Goal: Ask a question: Seek information or help from site administrators or community

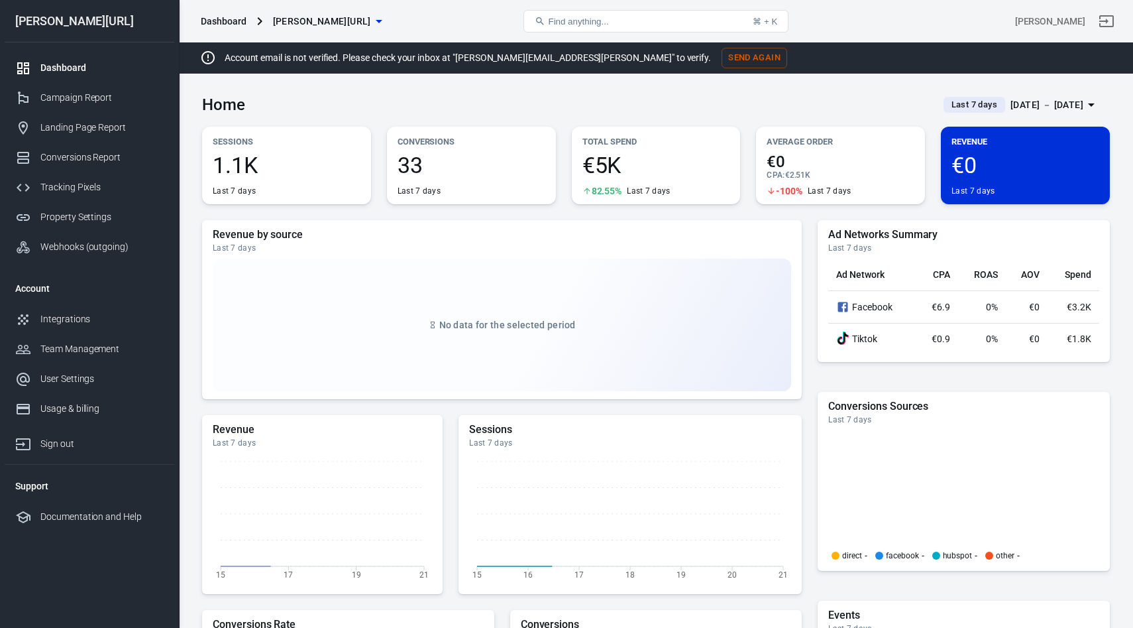
click at [71, 96] on div "Campaign Report" at bounding box center [101, 98] width 123 height 14
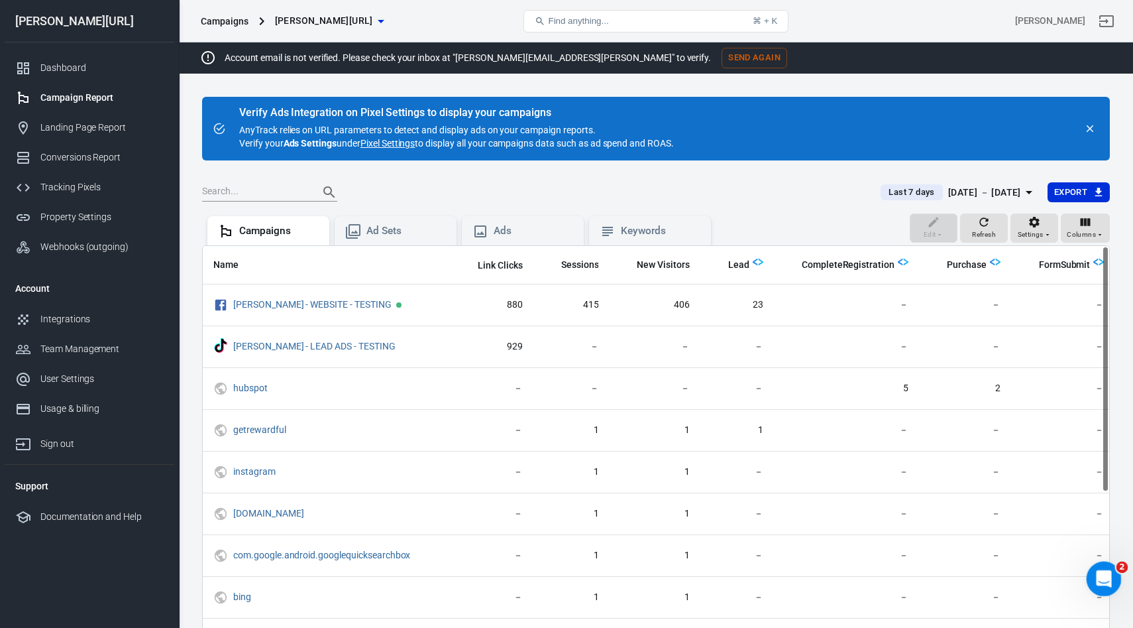
click at [1098, 581] on icon "Open Intercom Messenger" at bounding box center [1103, 577] width 22 height 22
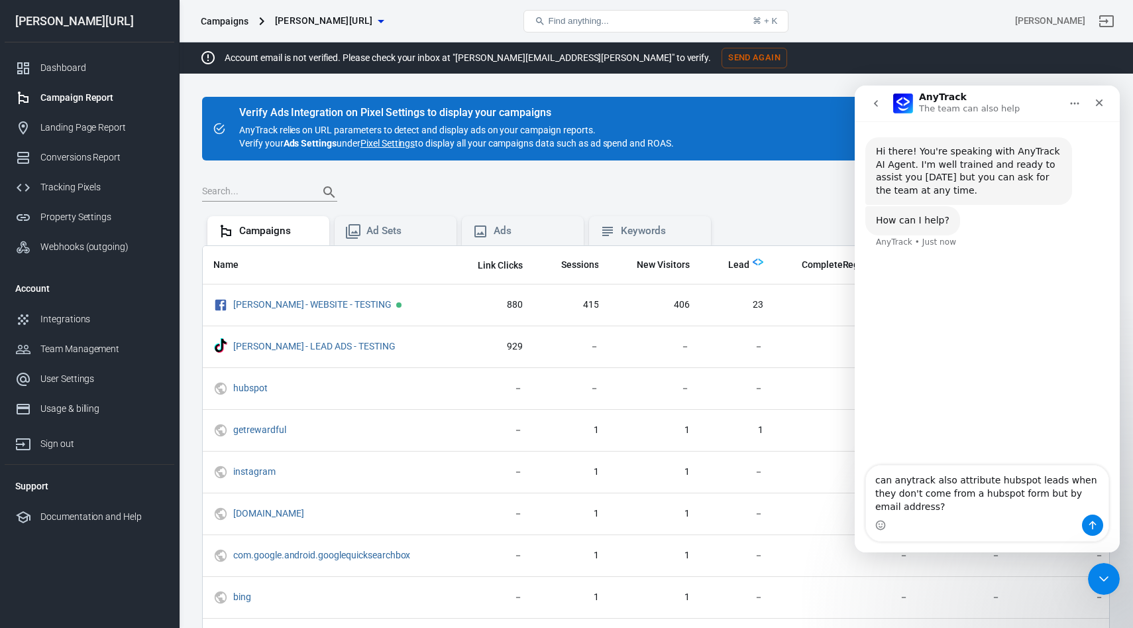
type textarea "can anytrack also attribute hubspot leads when they don't come from a hubspot f…"
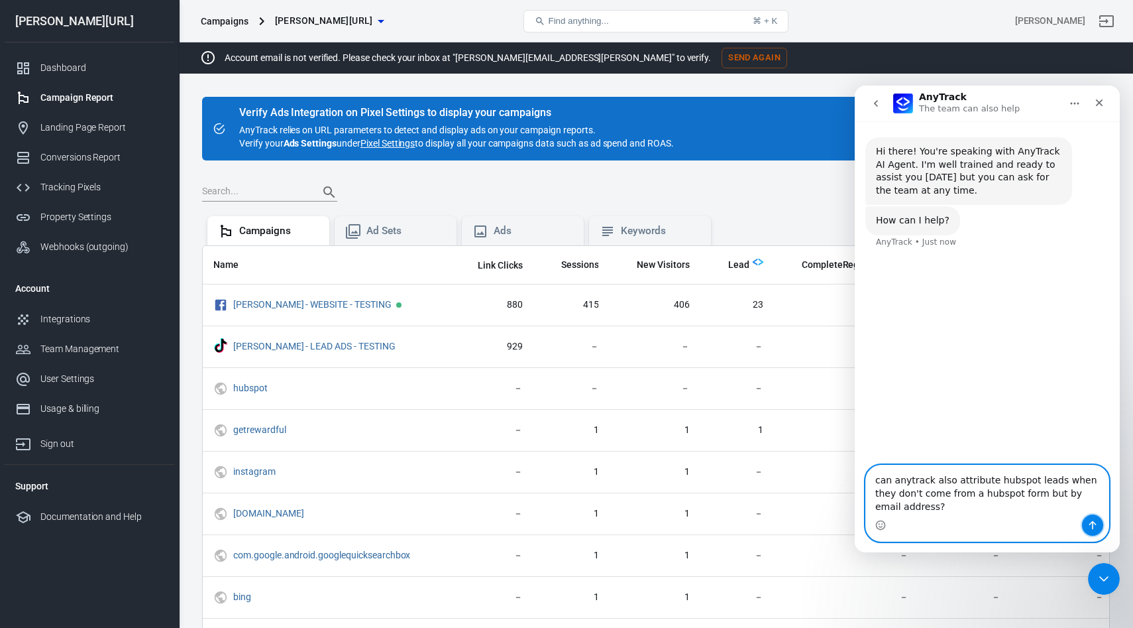
click at [1093, 530] on button "Send a message…" at bounding box center [1092, 524] width 21 height 21
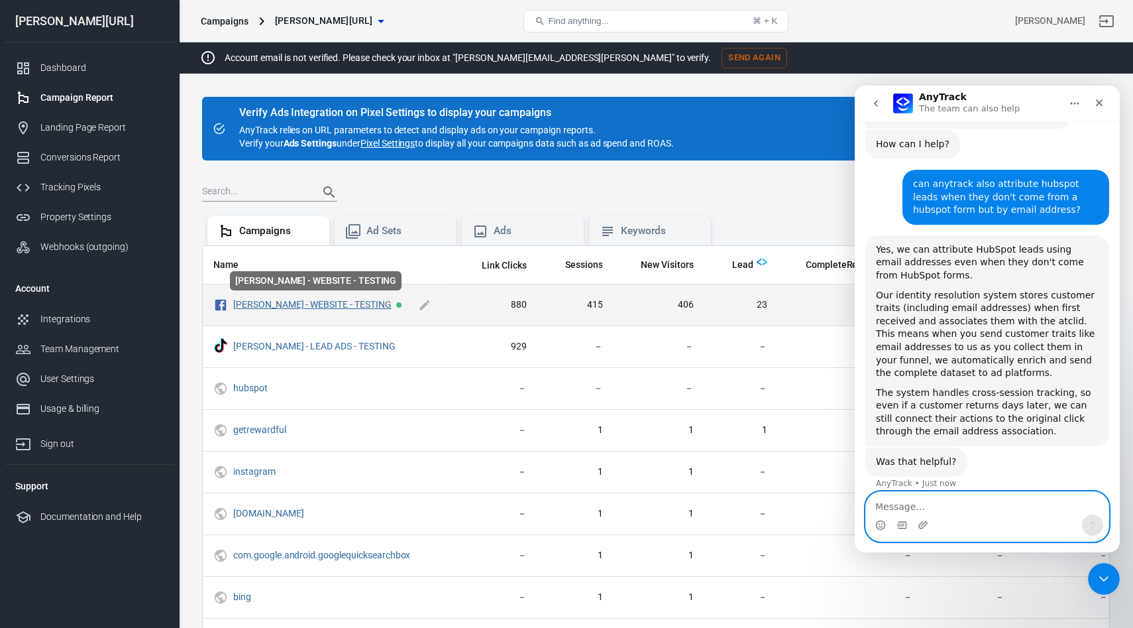
scroll to position [88, 0]
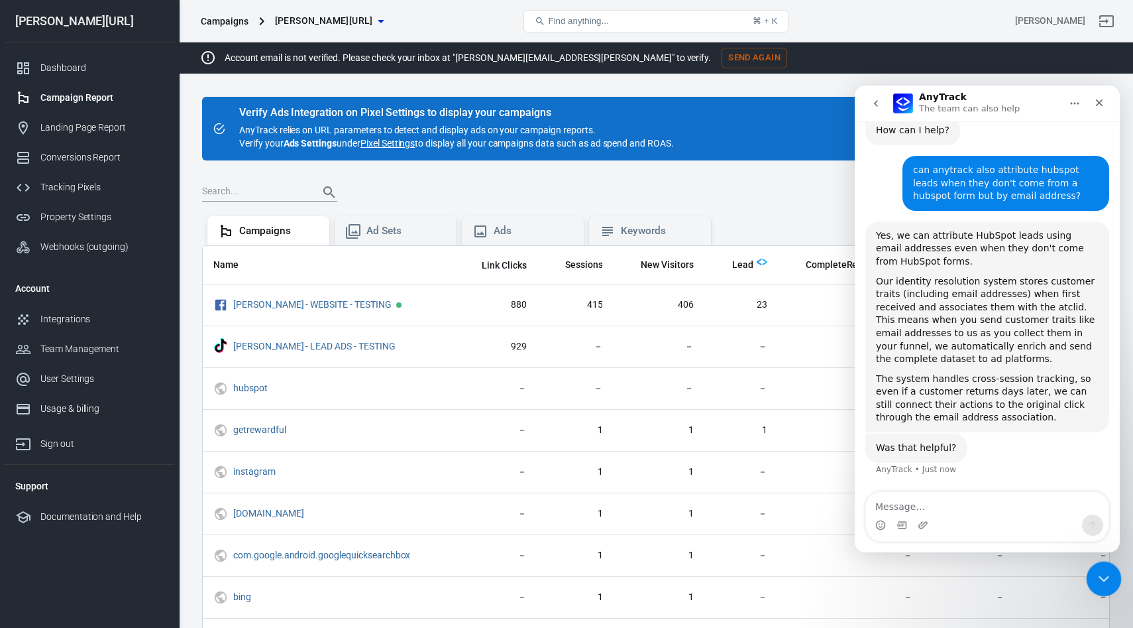
click at [1109, 576] on icon "Close Intercom Messenger" at bounding box center [1102, 577] width 16 height 16
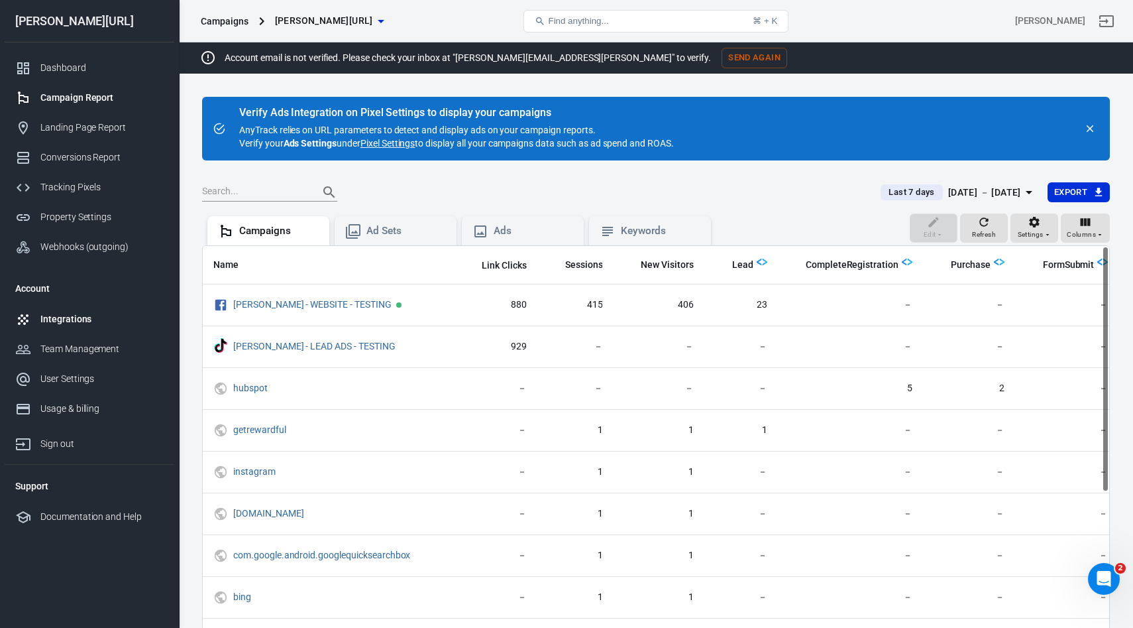
click at [81, 317] on div "Integrations" at bounding box center [101, 319] width 123 height 14
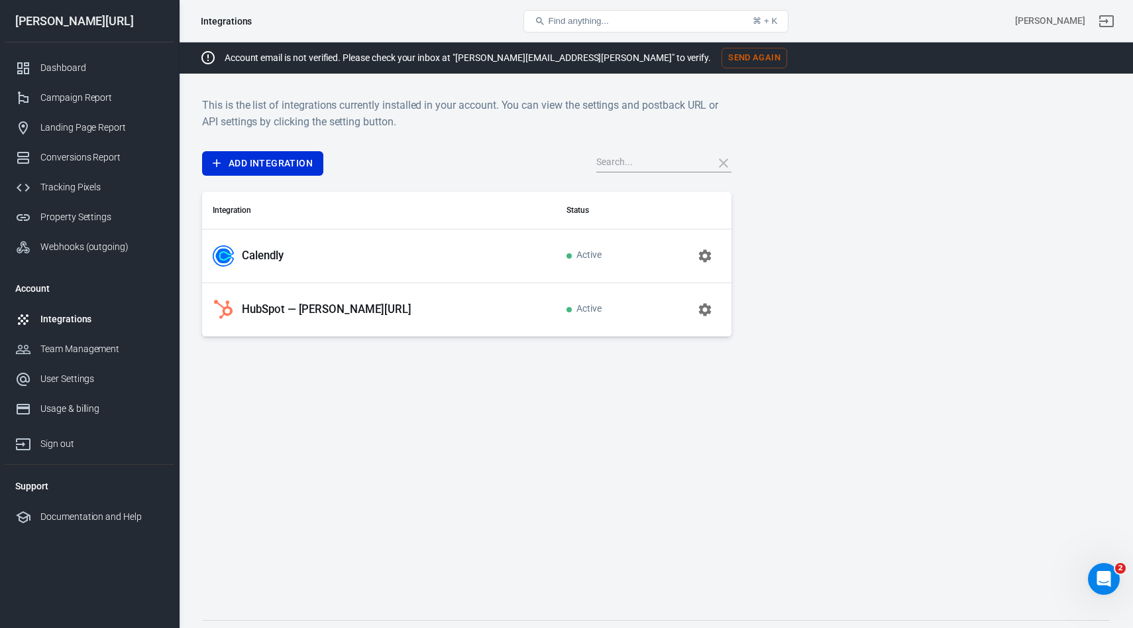
click at [279, 313] on p "HubSpot — glorya.ai" at bounding box center [327, 309] width 170 height 14
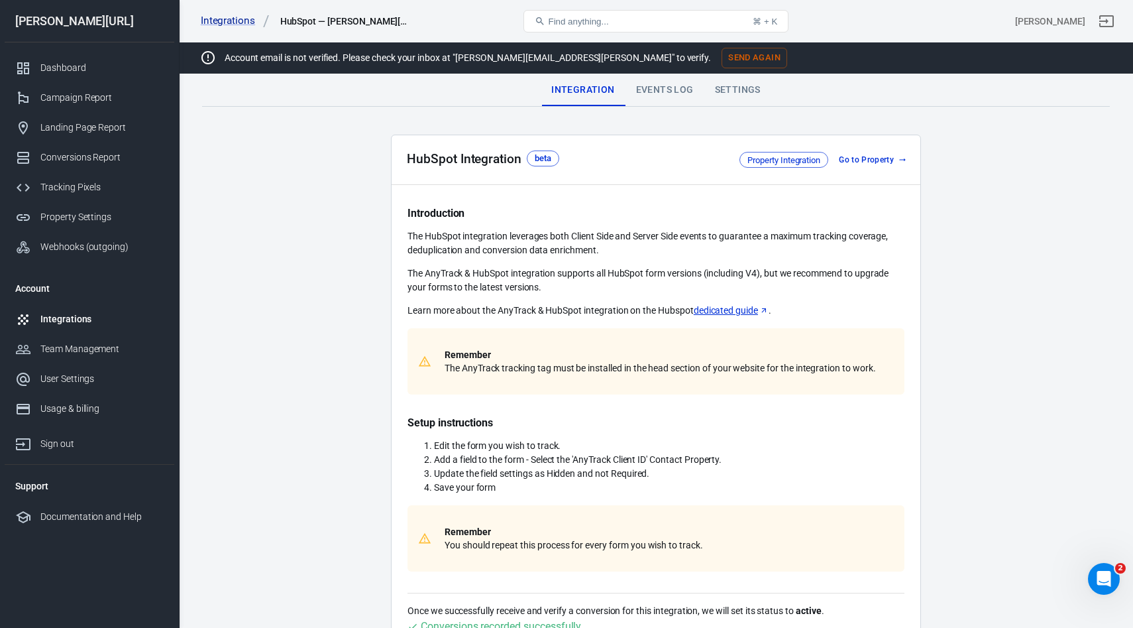
click at [664, 98] on div "Events Log" at bounding box center [665, 90] width 79 height 32
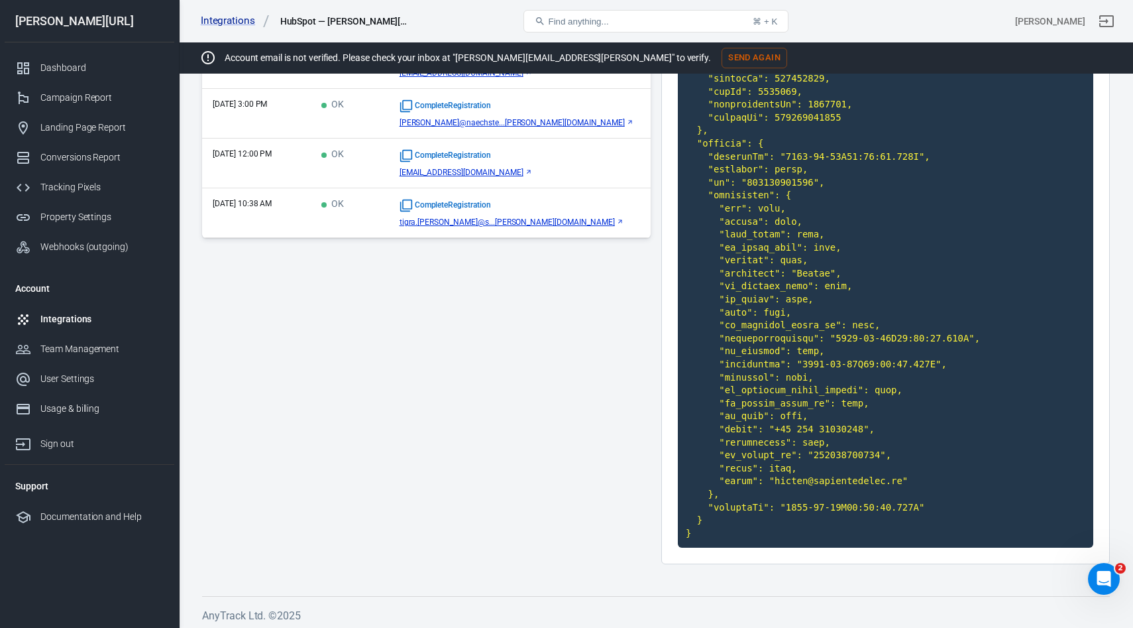
scroll to position [66, 0]
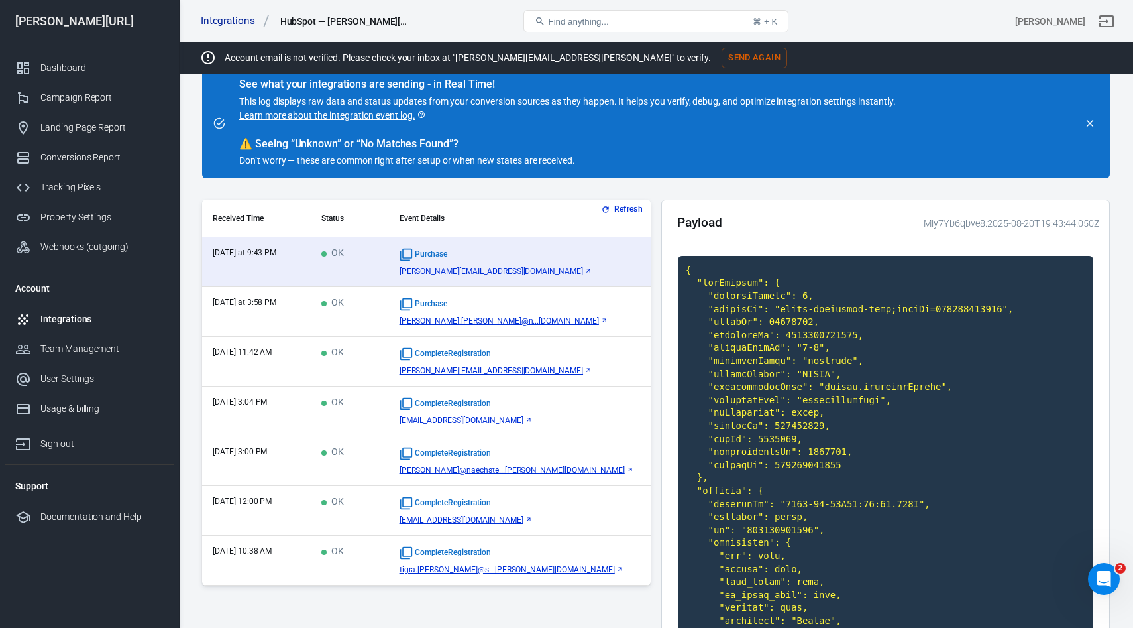
click at [389, 362] on td "OK" at bounding box center [350, 362] width 78 height 50
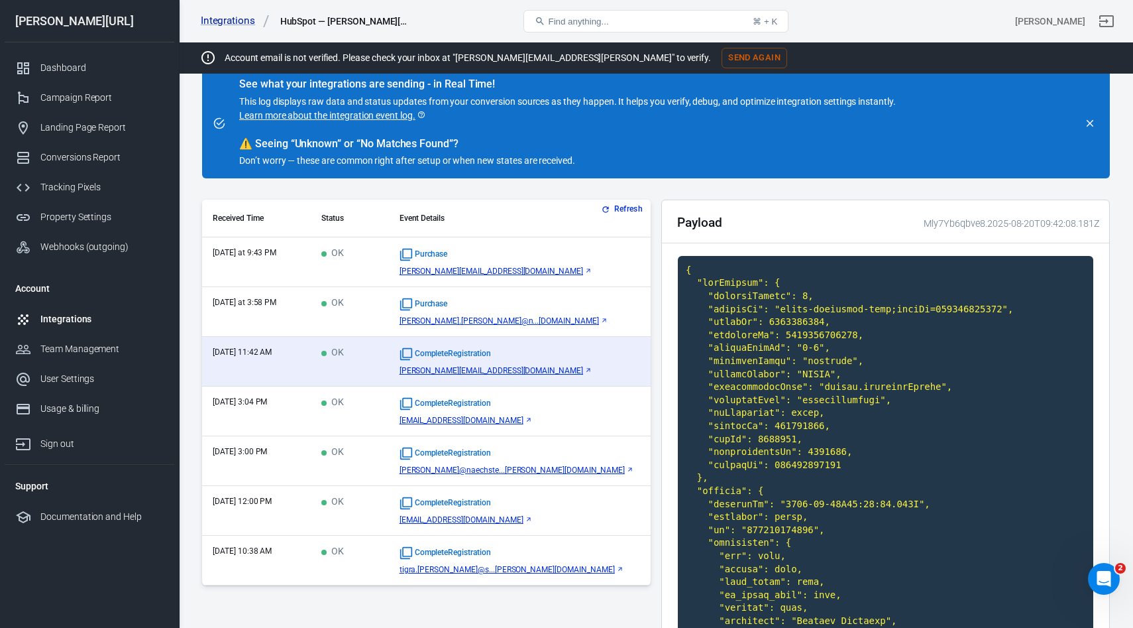
click at [389, 457] on td "OK" at bounding box center [350, 461] width 78 height 50
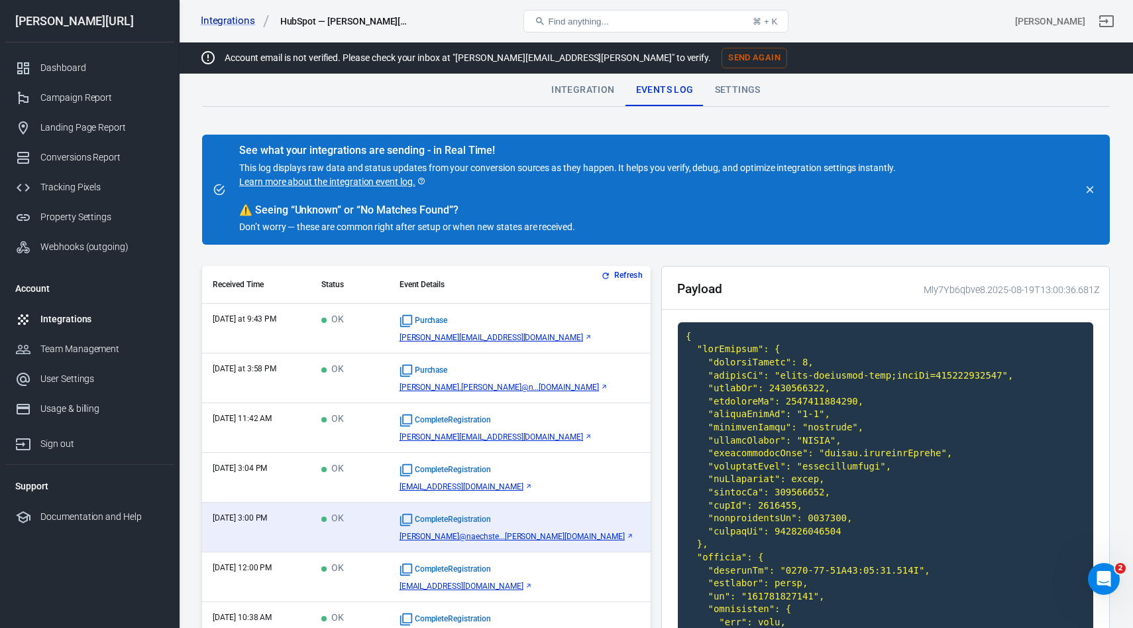
scroll to position [0, 0]
click at [569, 91] on div "Integration" at bounding box center [583, 90] width 84 height 32
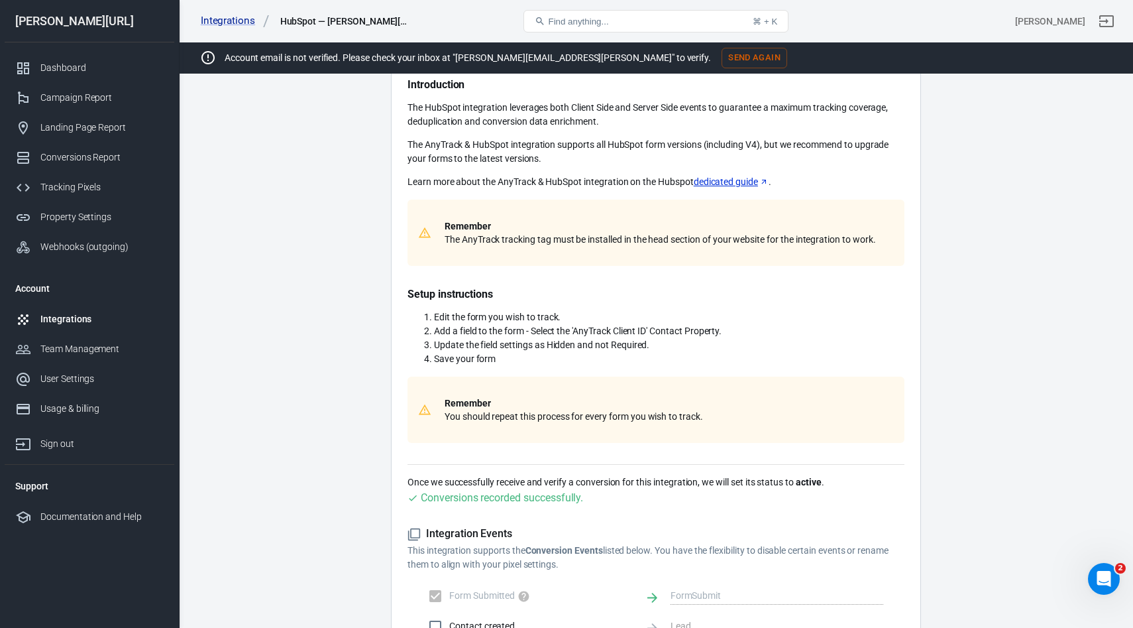
scroll to position [339, 0]
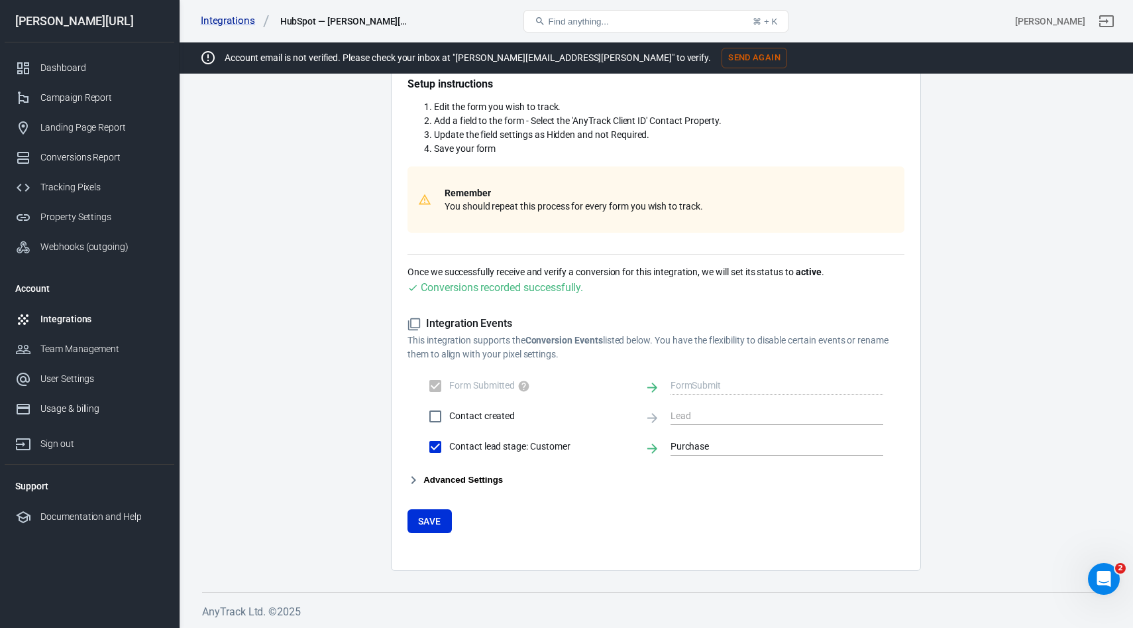
click at [459, 481] on button "Advanced Settings" at bounding box center [455, 480] width 95 height 16
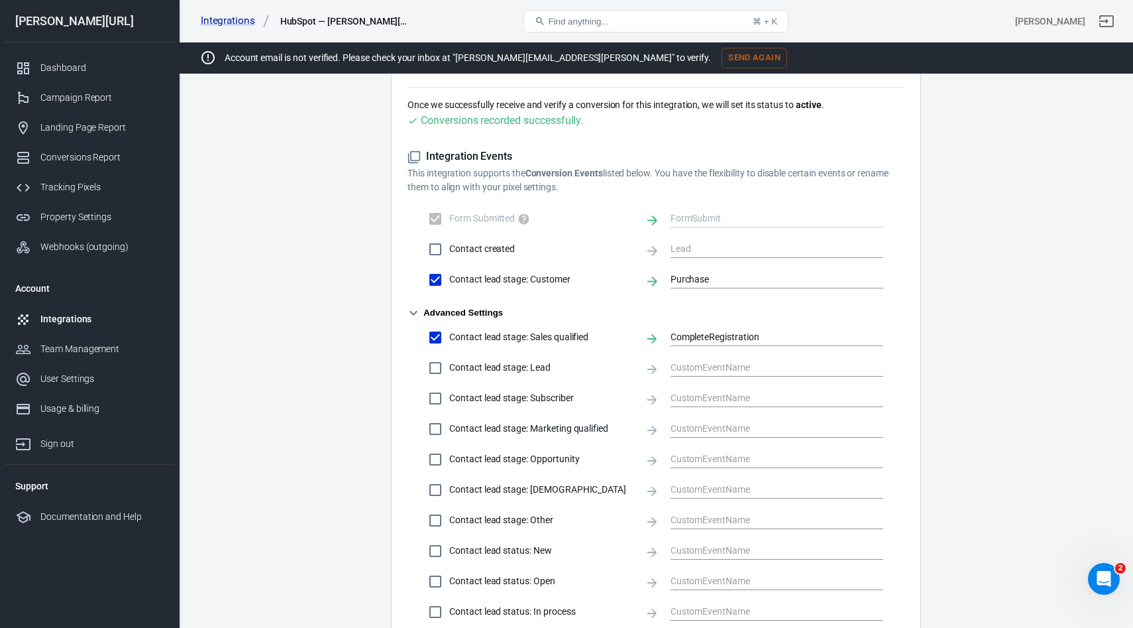
scroll to position [0, 0]
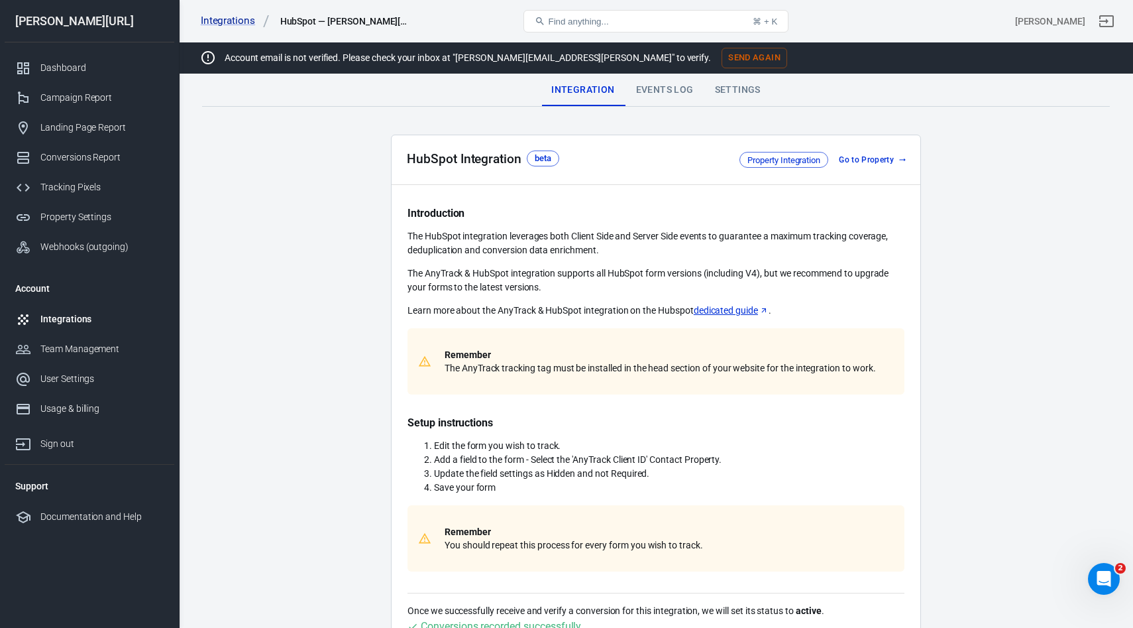
click at [659, 90] on div "Events Log" at bounding box center [665, 90] width 79 height 32
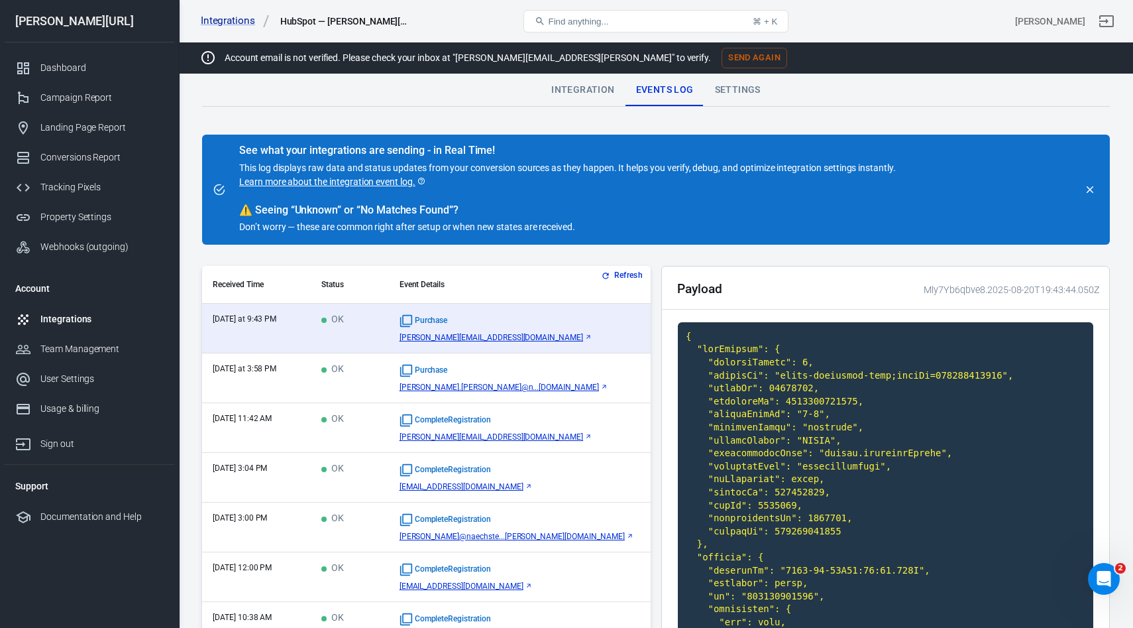
click at [634, 271] on button "Refresh" at bounding box center [623, 275] width 50 height 14
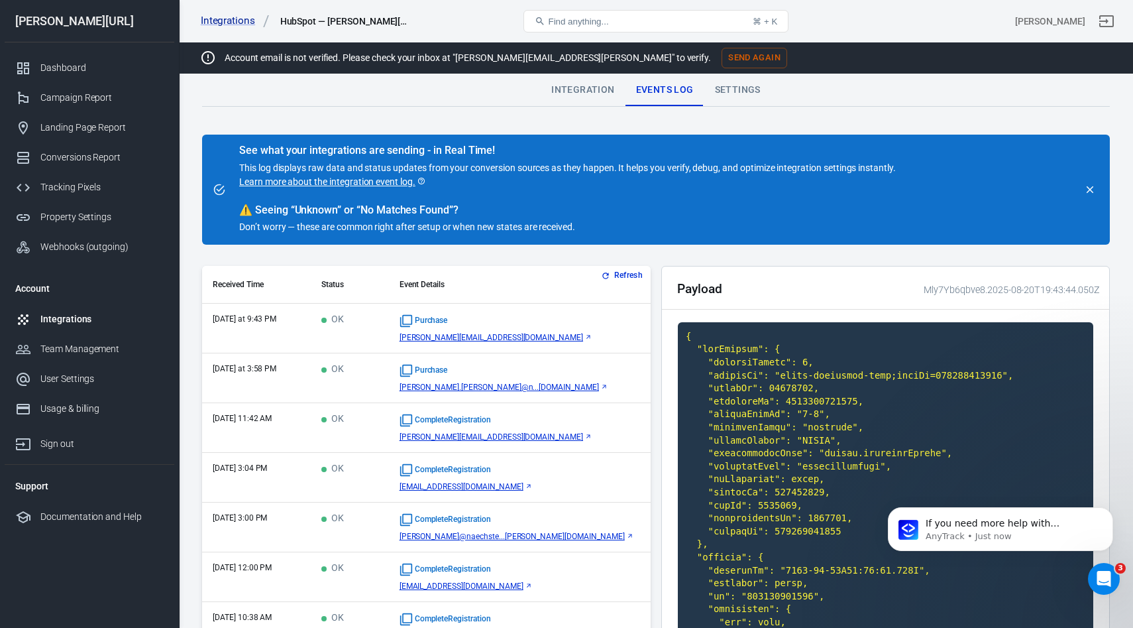
scroll to position [184, 0]
click at [593, 87] on div "Integration" at bounding box center [583, 90] width 84 height 32
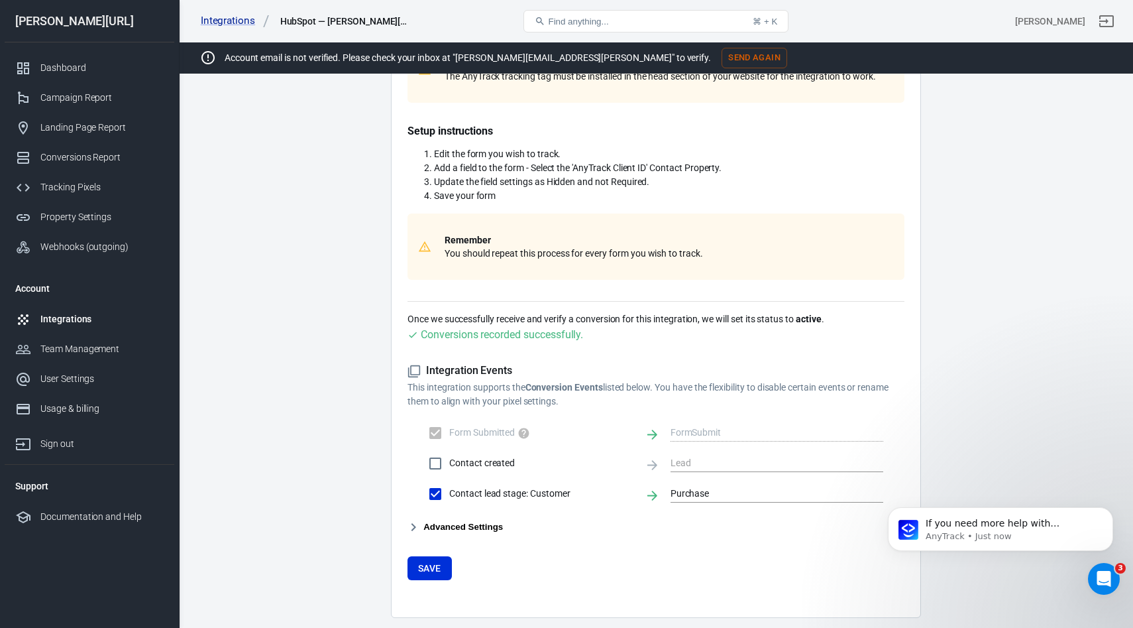
scroll to position [339, 0]
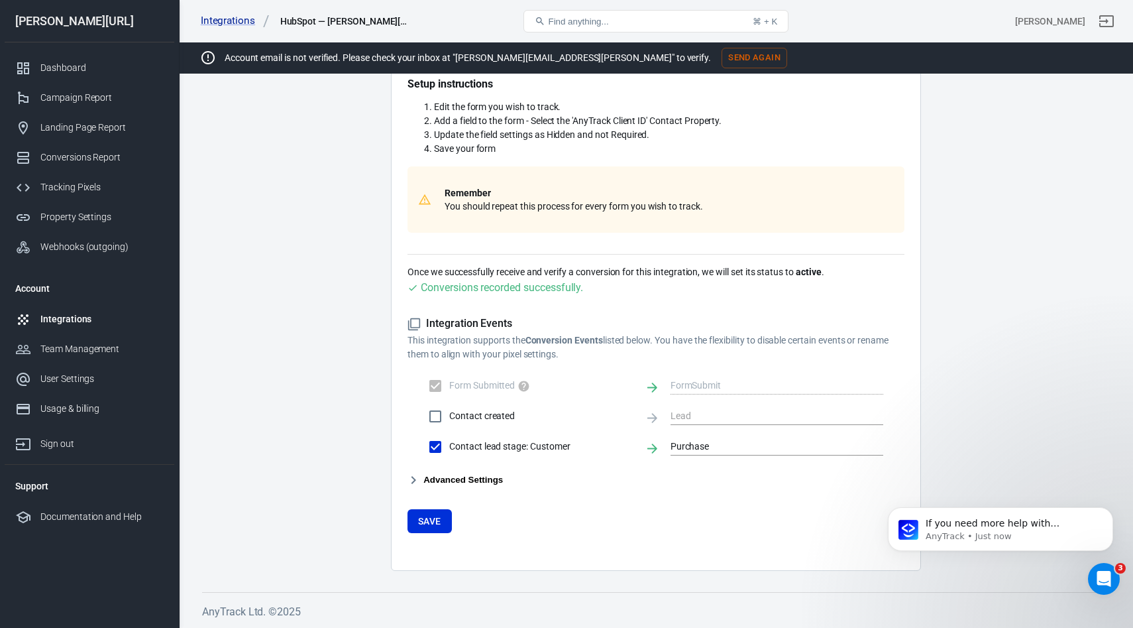
click at [461, 479] on button "Advanced Settings" at bounding box center [455, 480] width 95 height 16
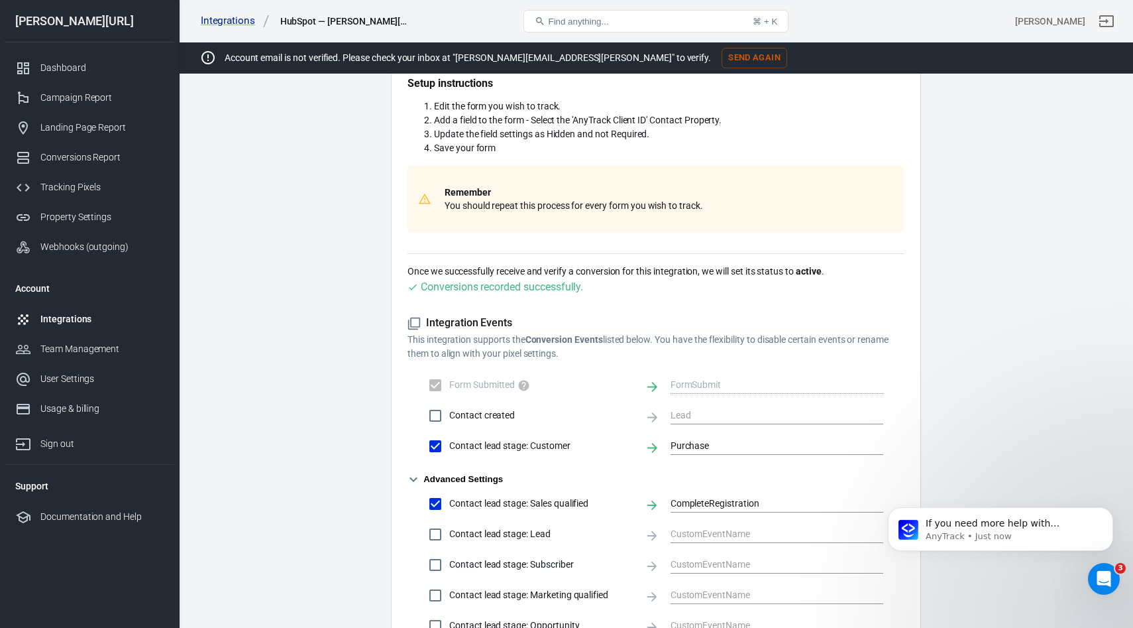
click html "If you need more help with attributing HubSpot leads or have other questions, p…"
click at [872, 502] on icon "Clear" at bounding box center [875, 503] width 13 height 13
checkbox input "false"
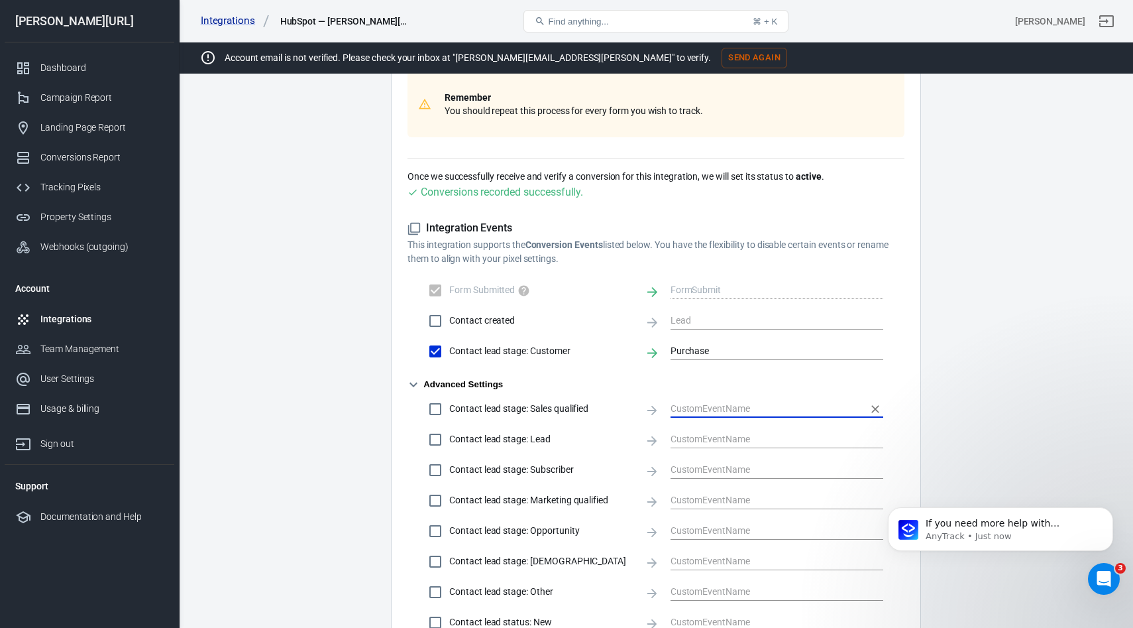
scroll to position [460, 0]
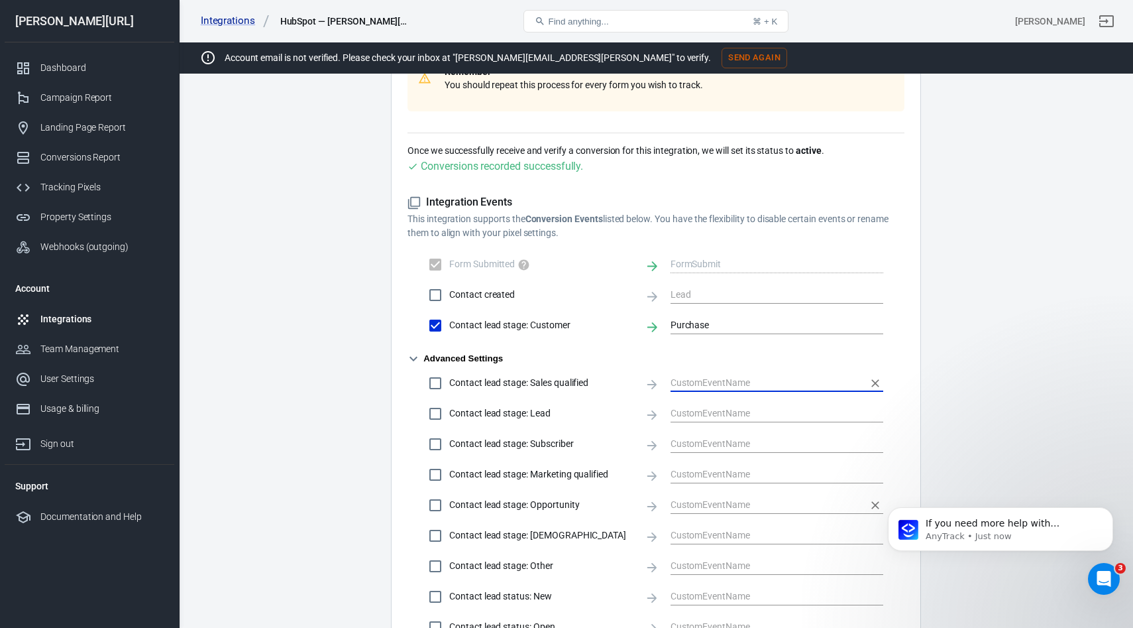
click at [689, 508] on input "text" at bounding box center [767, 504] width 193 height 17
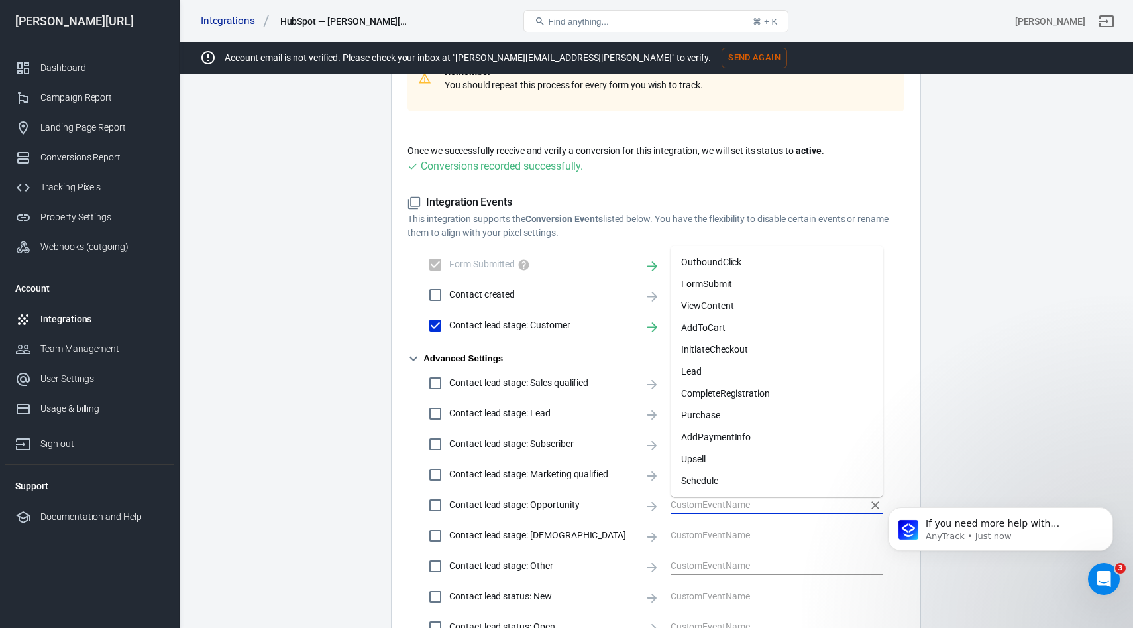
checkbox input "true"
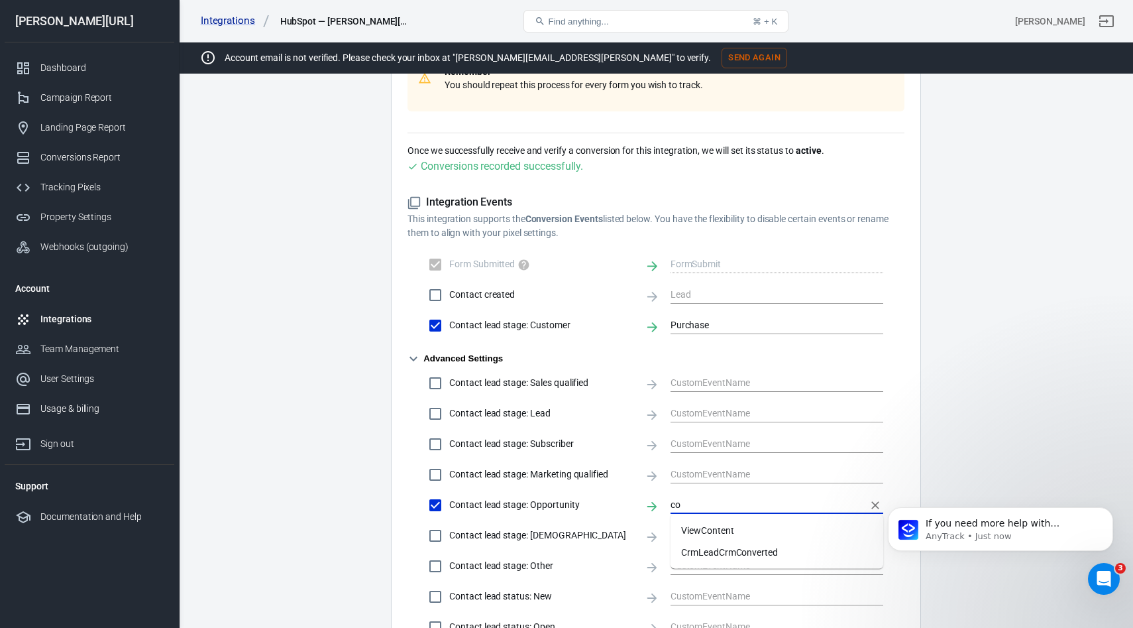
type input "c"
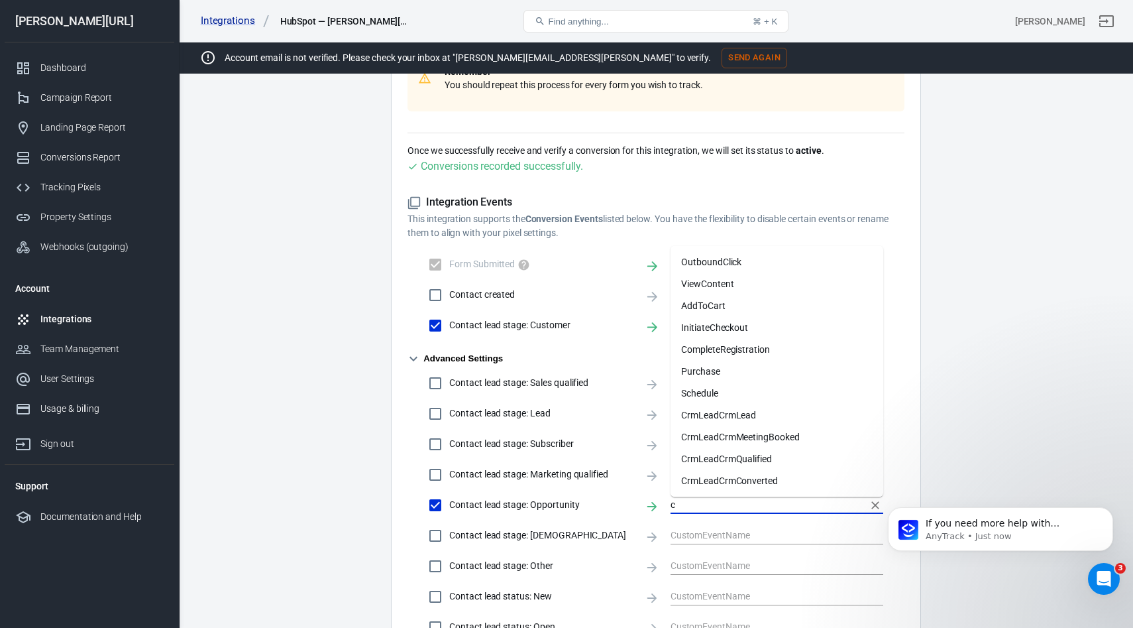
checkbox input "false"
type input "C"
checkbox input "true"
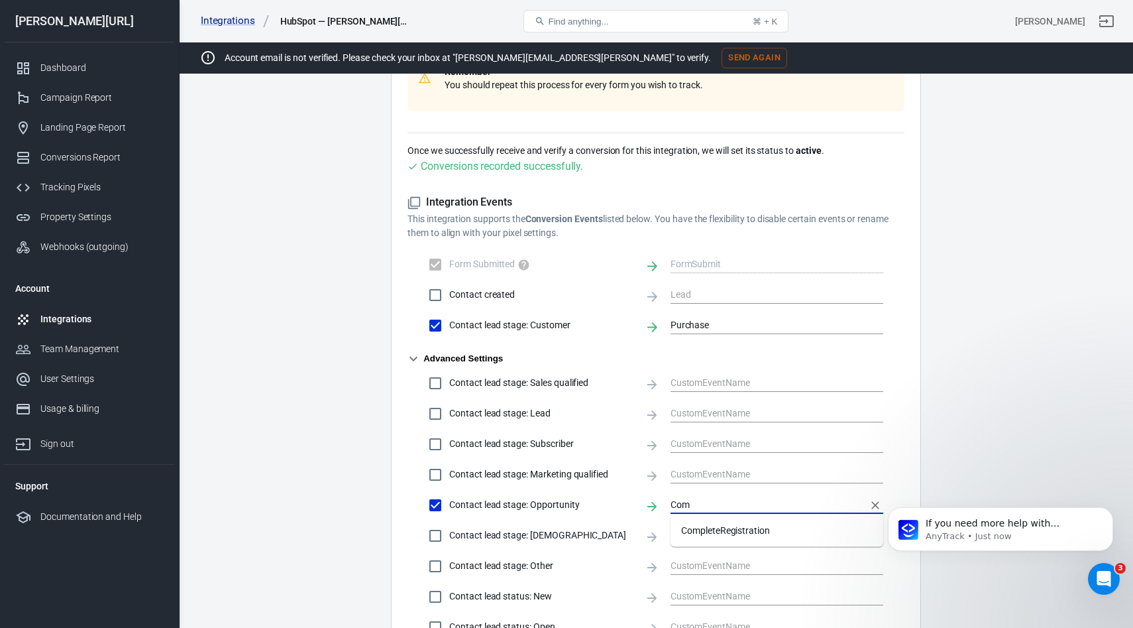
click at [782, 527] on li "CompleteRegistration" at bounding box center [777, 531] width 213 height 22
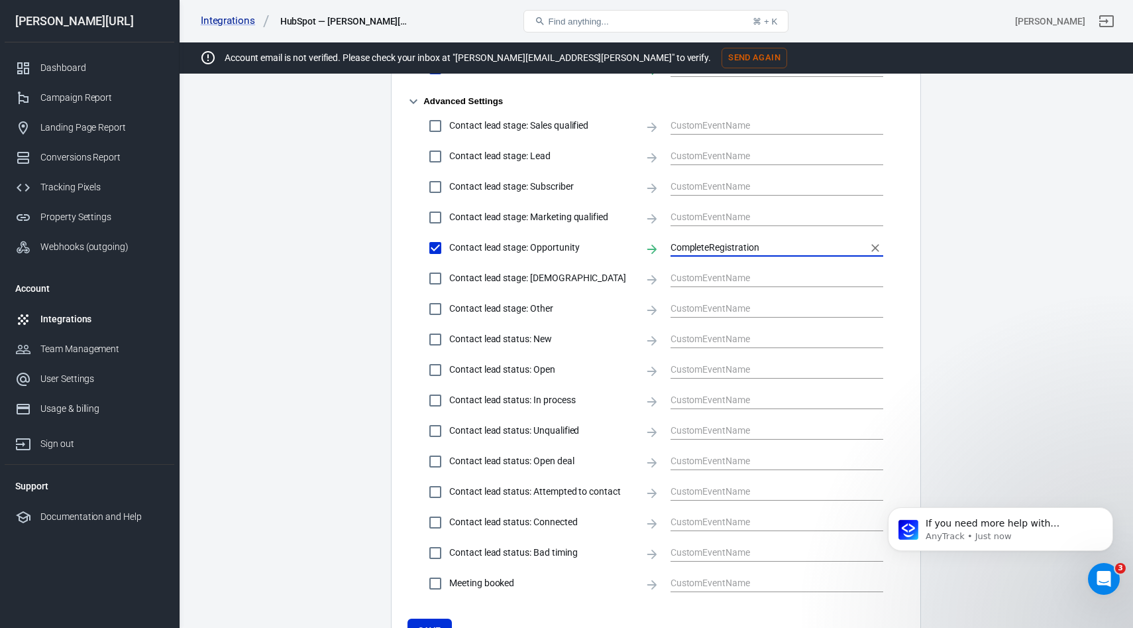
scroll to position [827, 0]
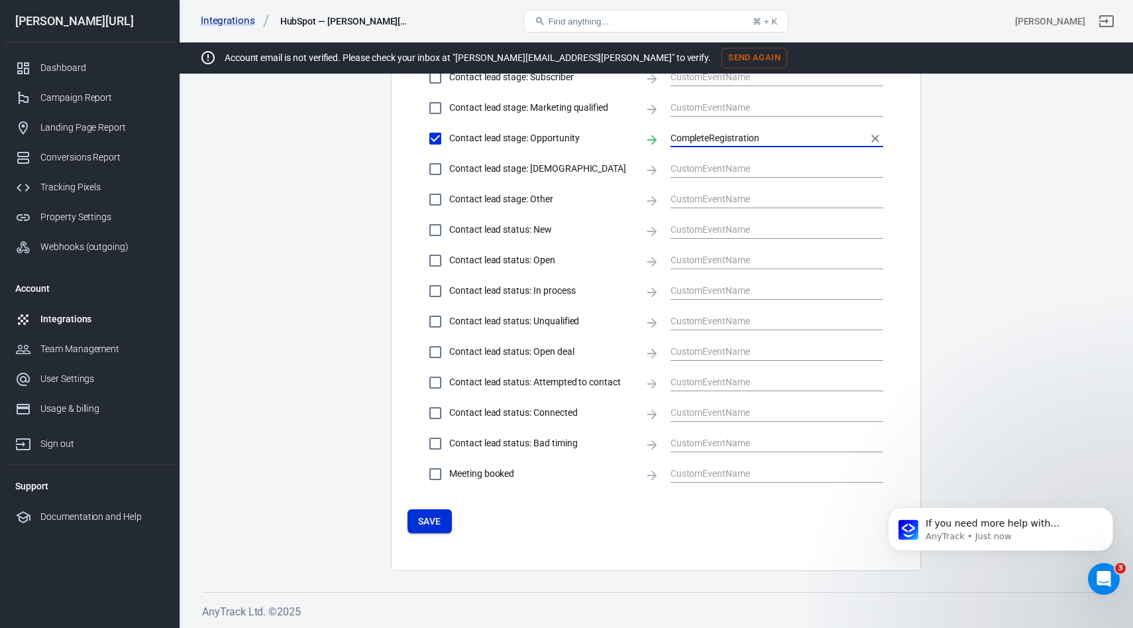
type input "CompleteRegistration"
click at [420, 515] on button "Save" at bounding box center [430, 521] width 44 height 25
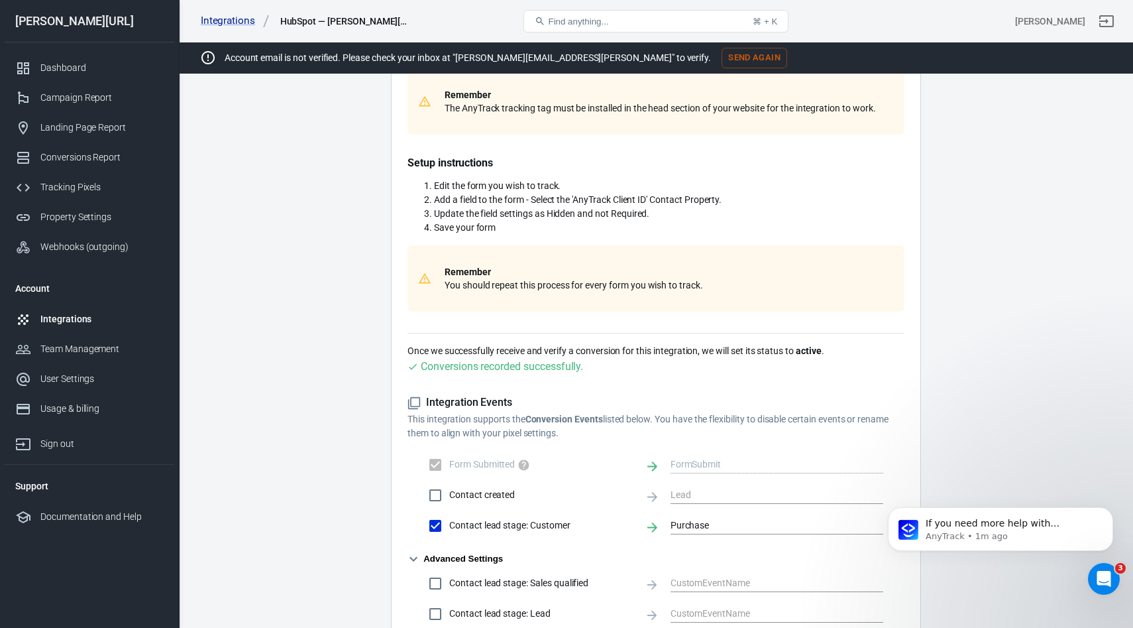
scroll to position [0, 0]
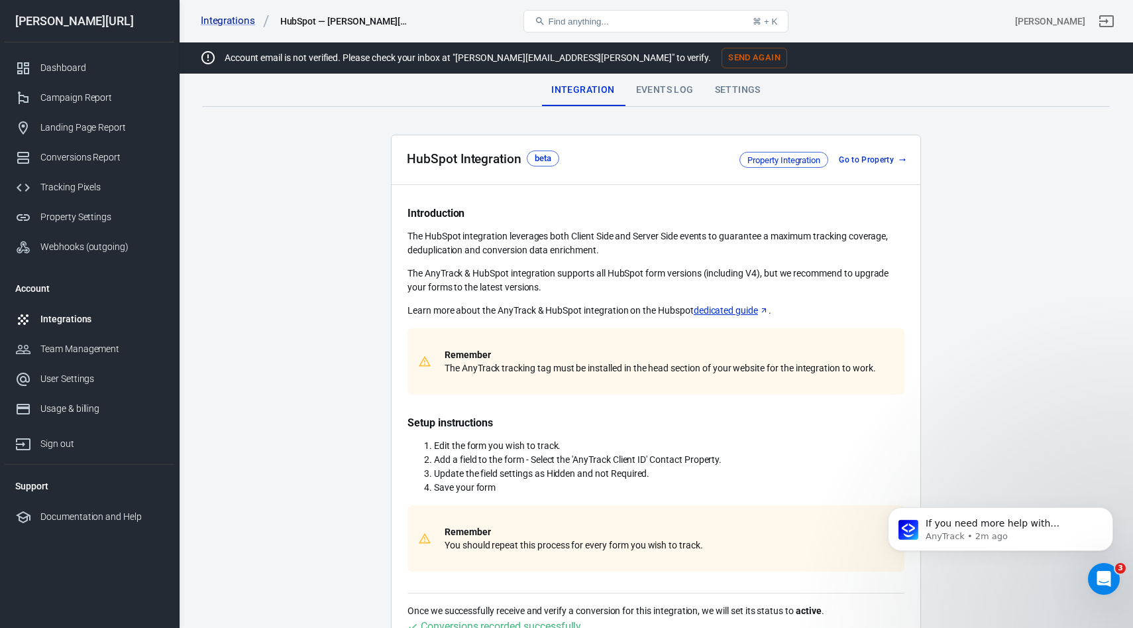
click at [658, 101] on div "Events Log" at bounding box center [665, 90] width 79 height 32
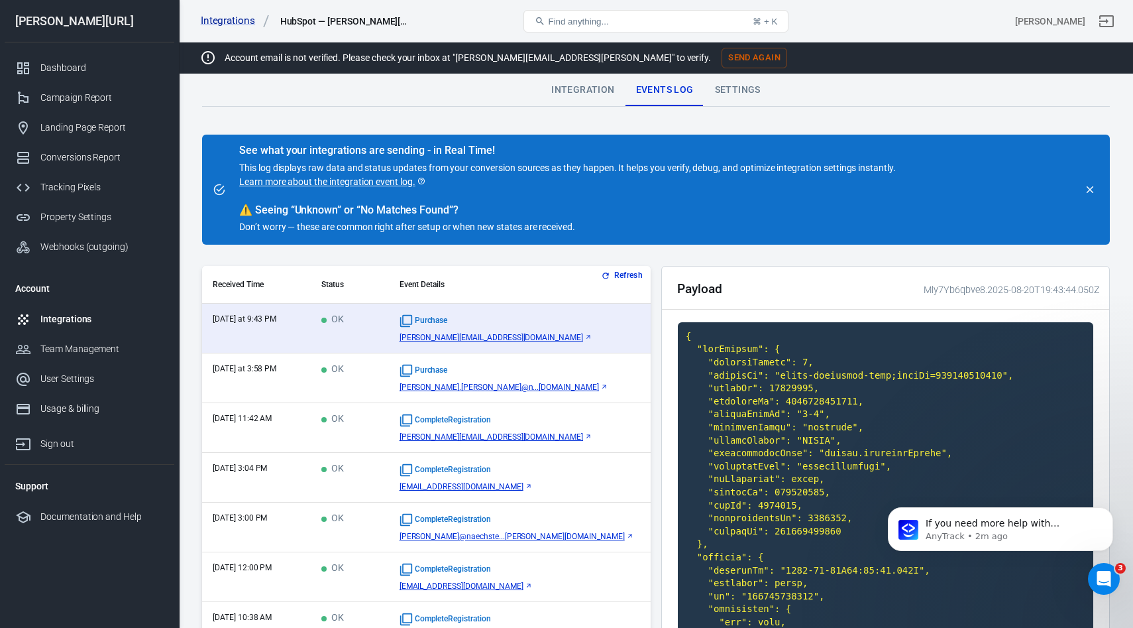
click at [608, 275] on icon "button" at bounding box center [605, 275] width 9 height 9
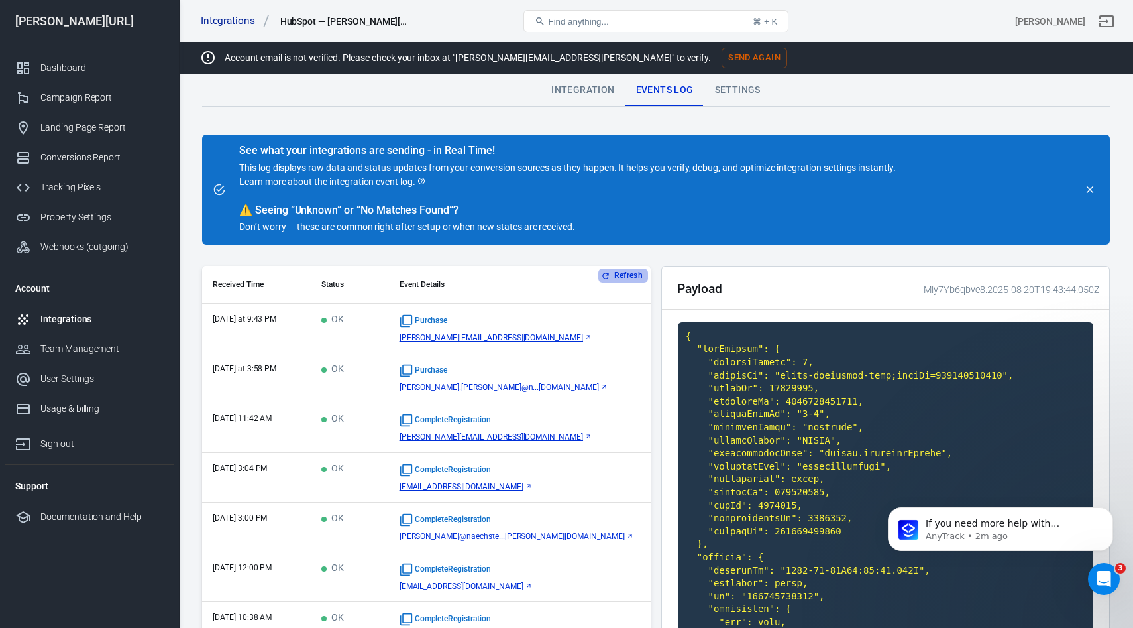
click at [608, 275] on icon "button" at bounding box center [605, 275] width 9 height 9
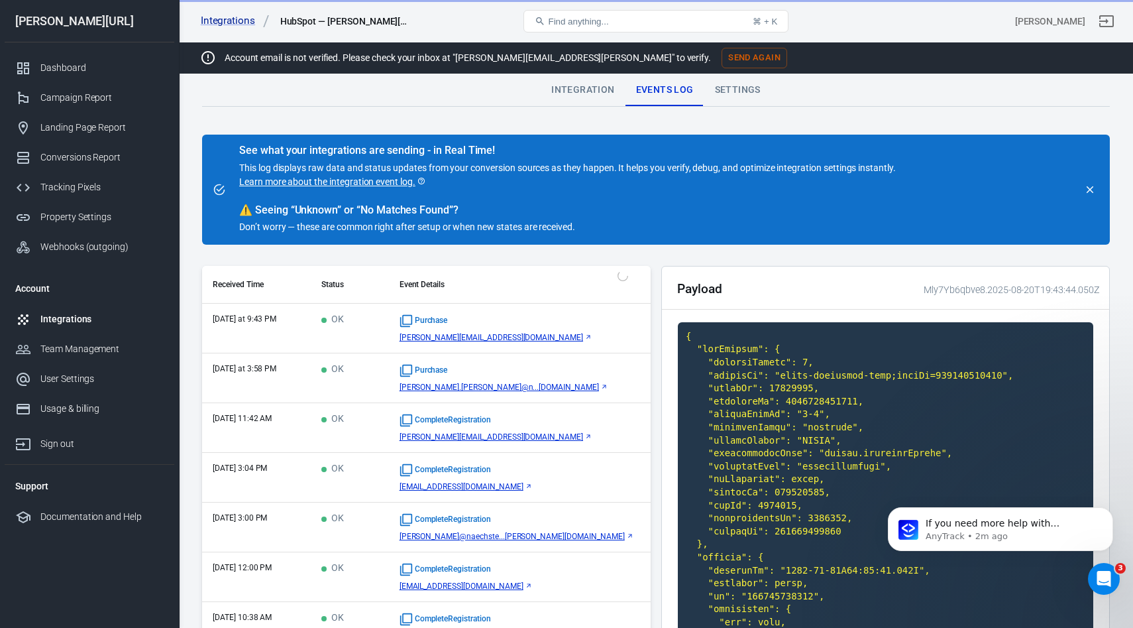
click at [608, 275] on th "Event Details" at bounding box center [520, 285] width 262 height 38
click at [608, 275] on icon "button" at bounding box center [605, 275] width 9 height 9
click at [608, 275] on th "Event Details" at bounding box center [520, 285] width 262 height 38
click at [608, 275] on icon "button" at bounding box center [605, 275] width 9 height 9
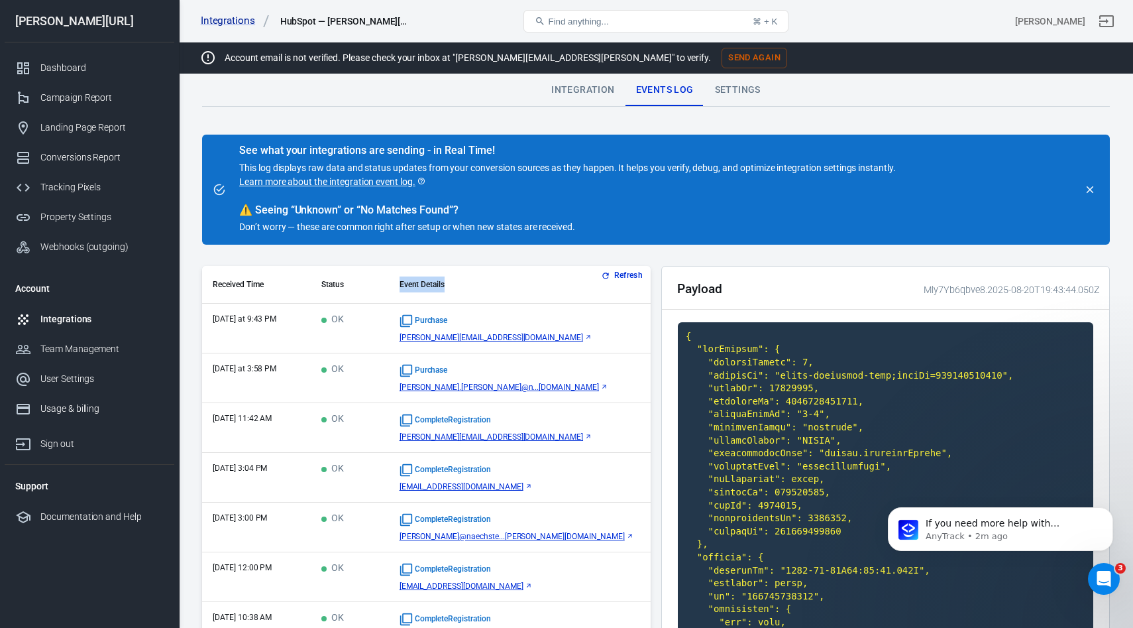
click at [608, 275] on th "Event Details" at bounding box center [520, 285] width 262 height 38
click at [608, 275] on icon "button" at bounding box center [605, 275] width 9 height 9
click at [608, 275] on div "Refresh Received Time Status Event Details last Wednesday at 9:43 PM OK Purchas…" at bounding box center [426, 459] width 449 height 386
click at [608, 275] on icon "button" at bounding box center [605, 275] width 9 height 9
click at [608, 275] on div "Refresh Received Time Status Event Details last Wednesday at 9:43 PM OK Purchas…" at bounding box center [426, 459] width 449 height 386
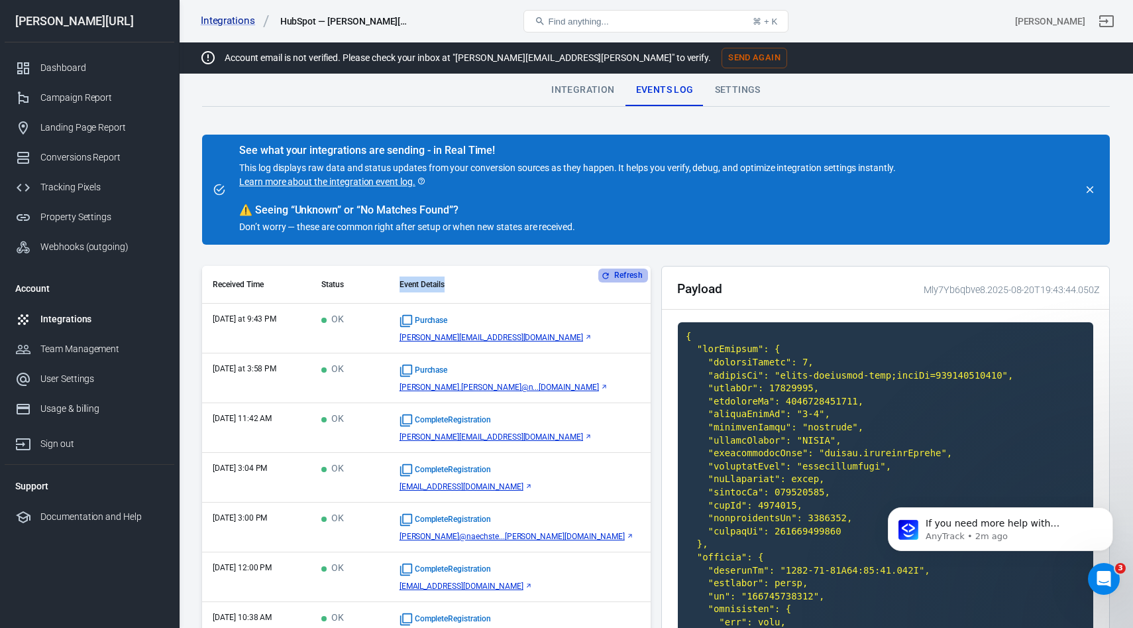
click at [608, 275] on icon "button" at bounding box center [605, 275] width 9 height 9
click at [729, 85] on div "Settings" at bounding box center [738, 90] width 67 height 32
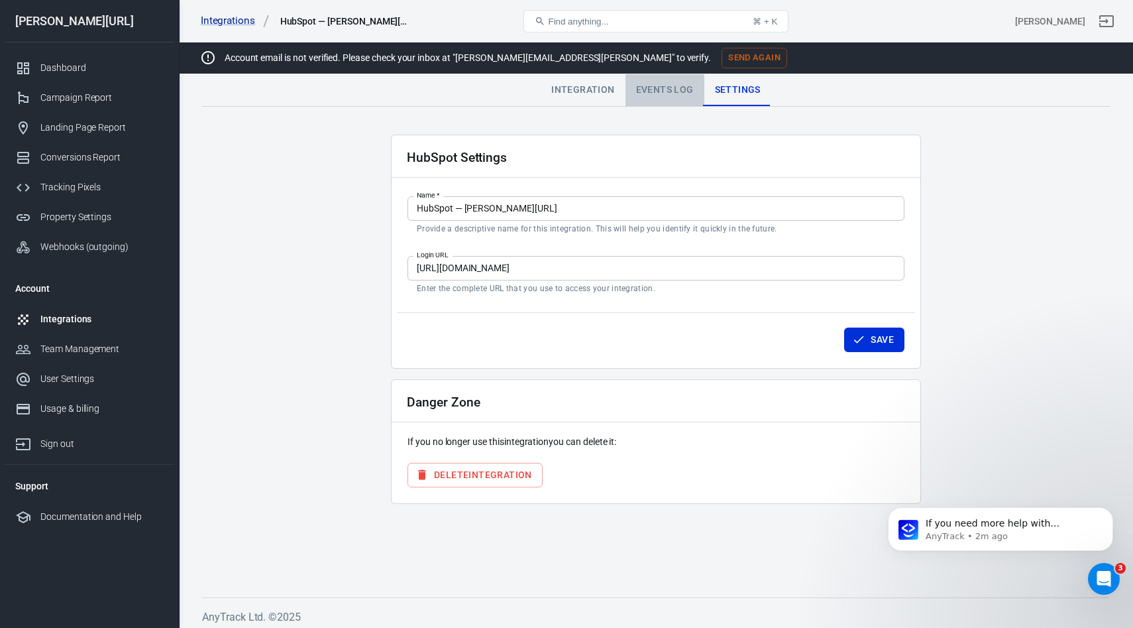
click at [638, 95] on div "Events Log" at bounding box center [665, 90] width 79 height 32
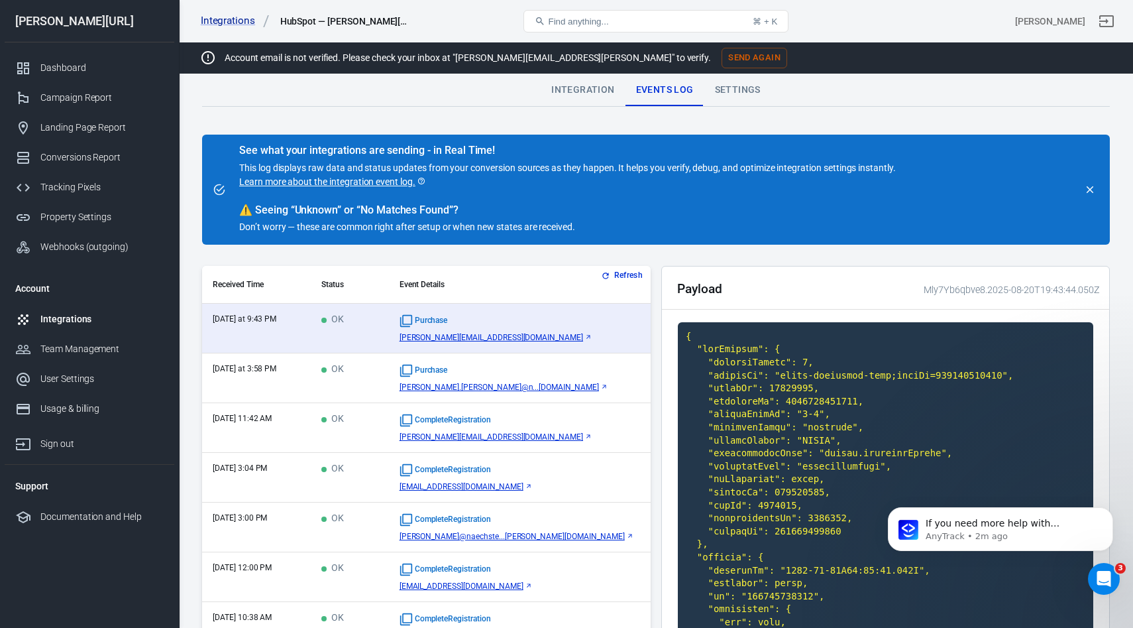
click at [629, 278] on button "Refresh" at bounding box center [623, 275] width 50 height 14
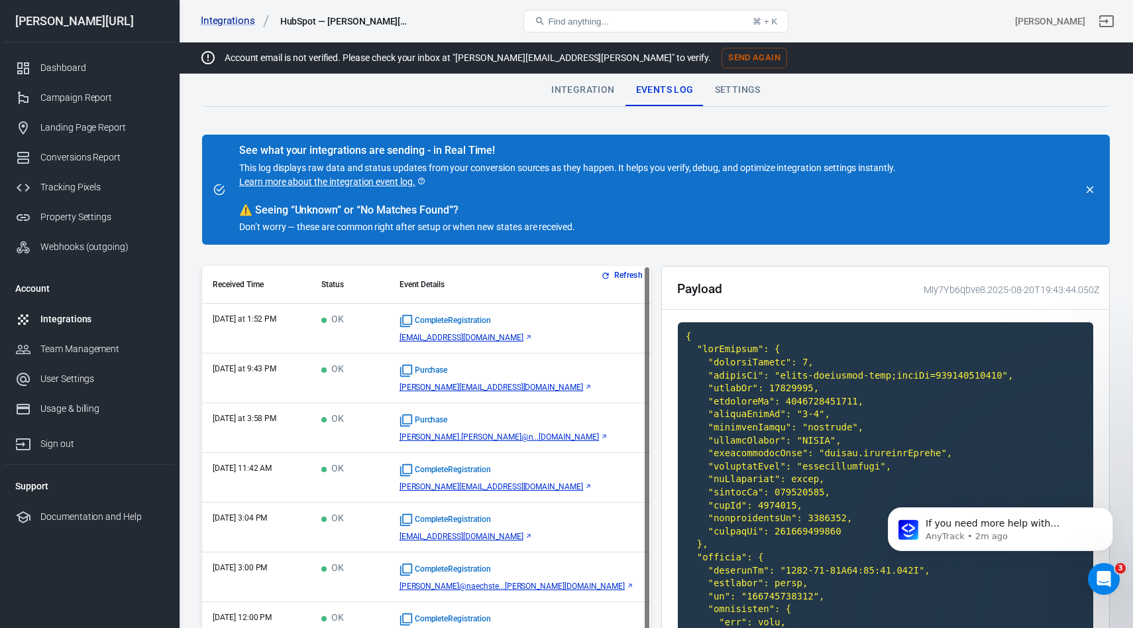
click at [594, 321] on div "CompleteRegistration" at bounding box center [520, 320] width 241 height 13
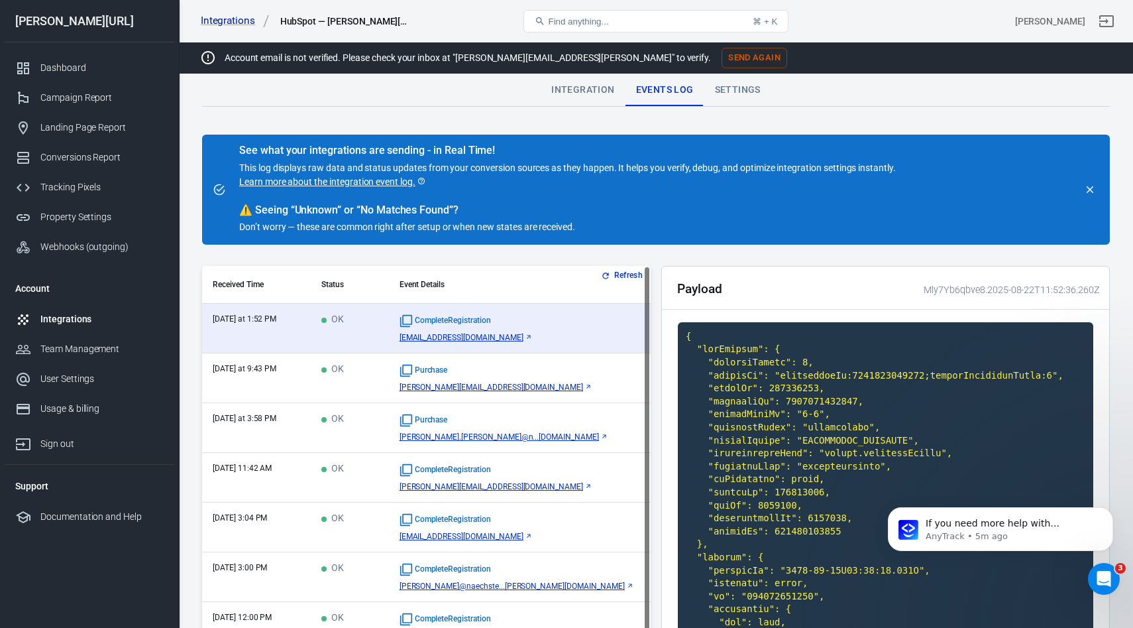
click at [622, 271] on button "Refresh" at bounding box center [623, 275] width 50 height 14
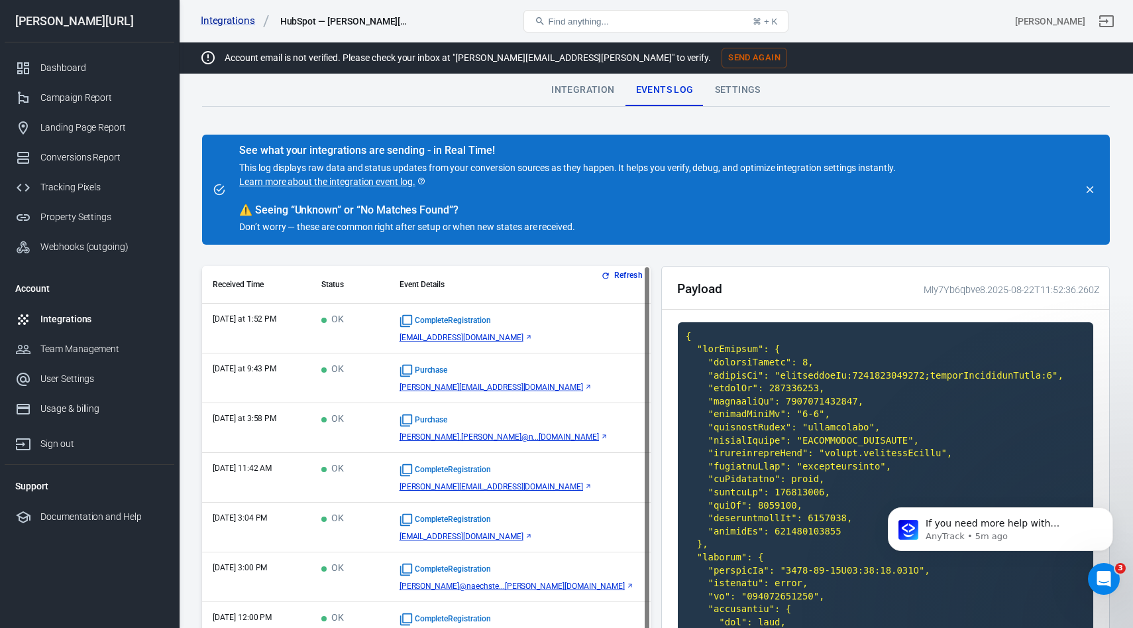
click at [622, 271] on button "Refresh" at bounding box center [623, 275] width 50 height 14
click at [617, 278] on button "Refresh" at bounding box center [623, 275] width 50 height 14
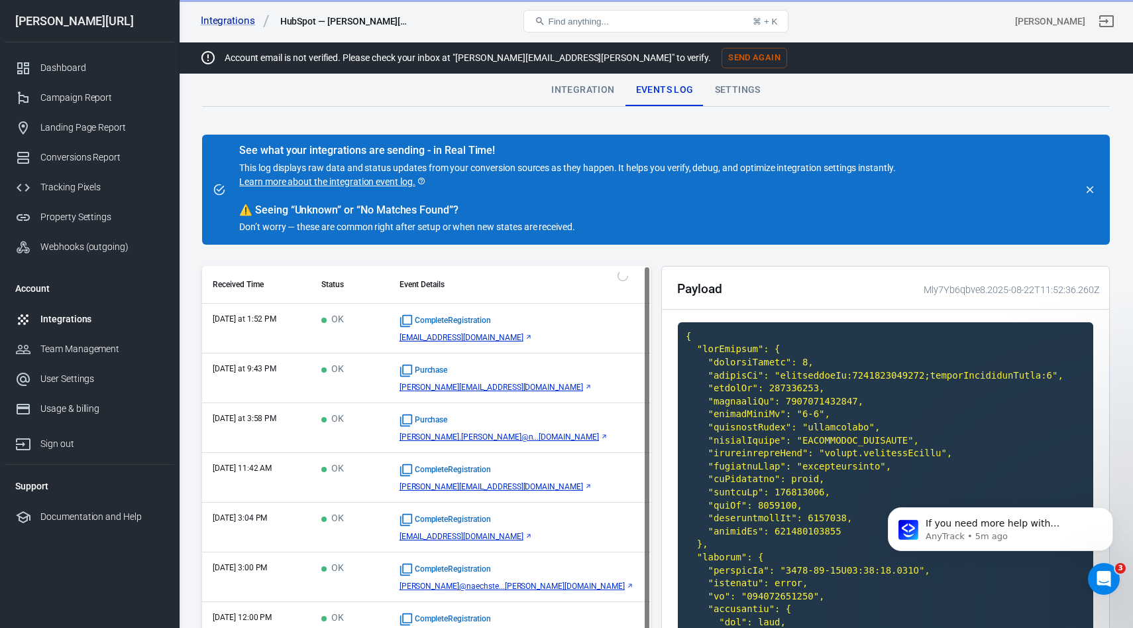
click at [617, 278] on button "Refresh" at bounding box center [623, 275] width 50 height 14
click at [617, 278] on div "Refresh Received Time Status Event Details today at 1:52 PM OK CompleteRegistra…" at bounding box center [426, 482] width 449 height 432
click at [617, 278] on button "Refresh" at bounding box center [623, 275] width 50 height 14
click at [617, 278] on div "Refresh Received Time Status Event Details today at 1:52 PM OK CompleteRegistra…" at bounding box center [426, 482] width 449 height 432
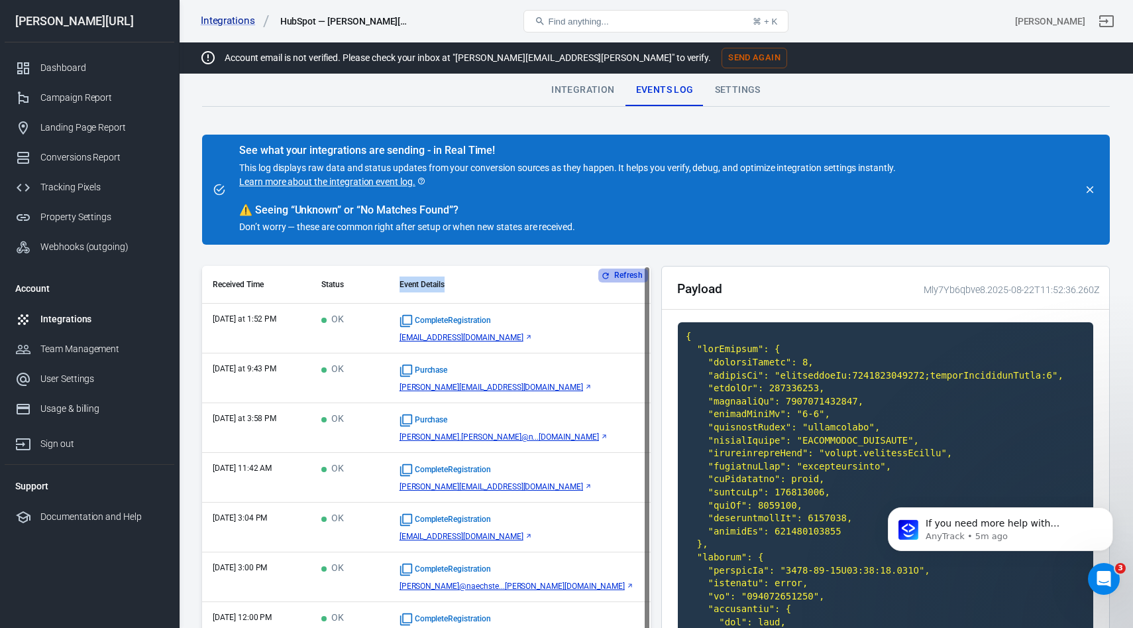
click at [612, 278] on button "Refresh" at bounding box center [623, 275] width 50 height 14
click at [616, 272] on button "Refresh" at bounding box center [623, 275] width 50 height 14
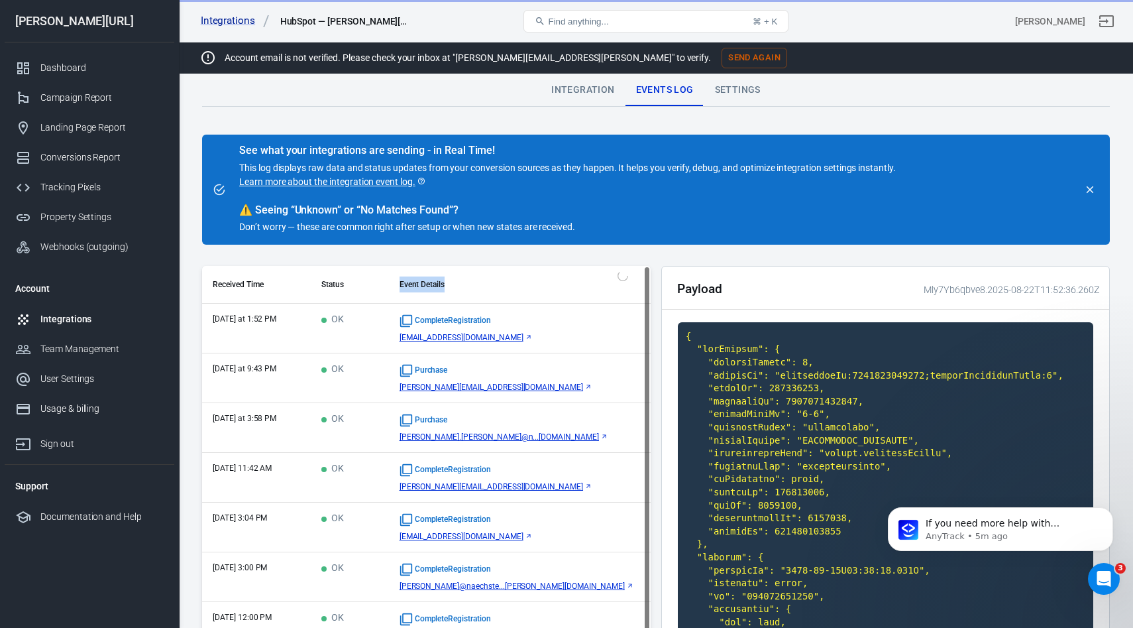
click at [616, 272] on button "Refresh" at bounding box center [623, 275] width 50 height 14
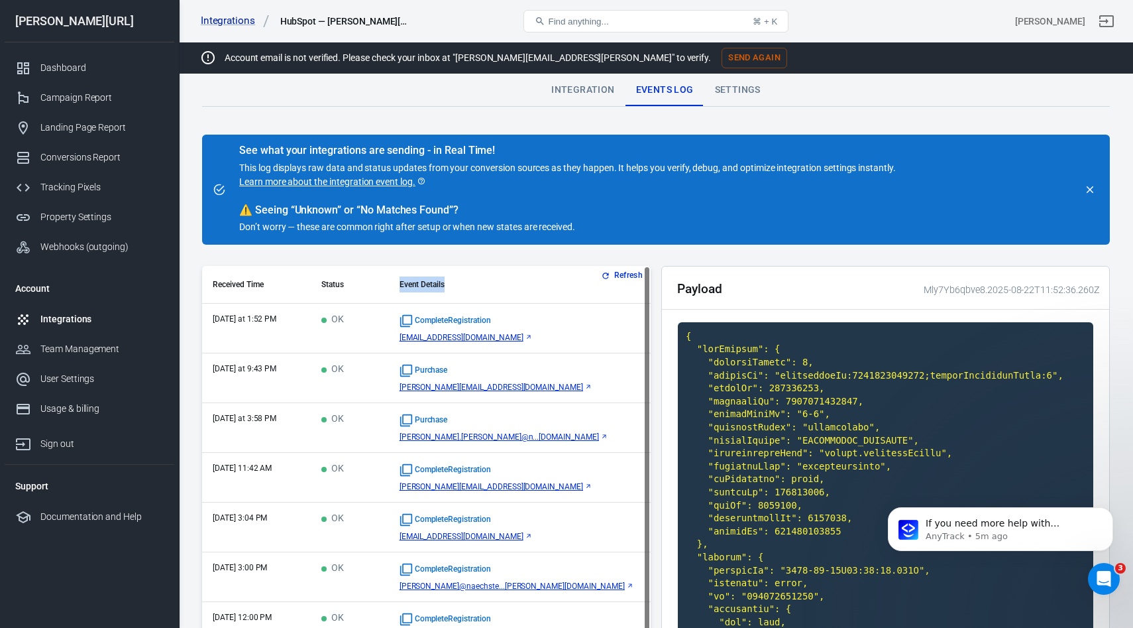
click at [616, 272] on div "Refresh Received Time Status Event Details today at 1:52 PM OK CompleteRegistra…" at bounding box center [426, 482] width 449 height 432
click at [616, 272] on button "Refresh" at bounding box center [623, 275] width 50 height 14
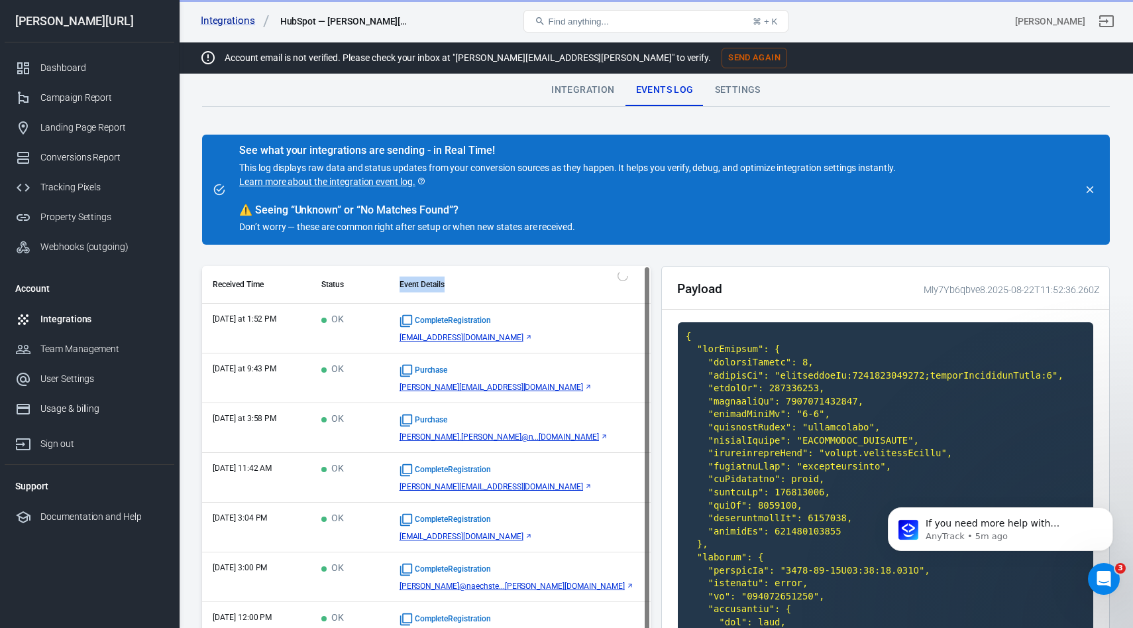
click at [616, 272] on div "Refresh Received Time Status Event Details today at 1:52 PM OK CompleteRegistra…" at bounding box center [426, 482] width 449 height 432
click at [616, 272] on button "Refresh" at bounding box center [623, 275] width 50 height 14
click at [616, 272] on th "Event Details" at bounding box center [520, 285] width 262 height 38
click at [616, 272] on button "Refresh" at bounding box center [623, 275] width 50 height 14
click at [616, 272] on div "Refresh Received Time Status Event Details today at 1:52 PM OK CompleteRegistra…" at bounding box center [426, 482] width 449 height 432
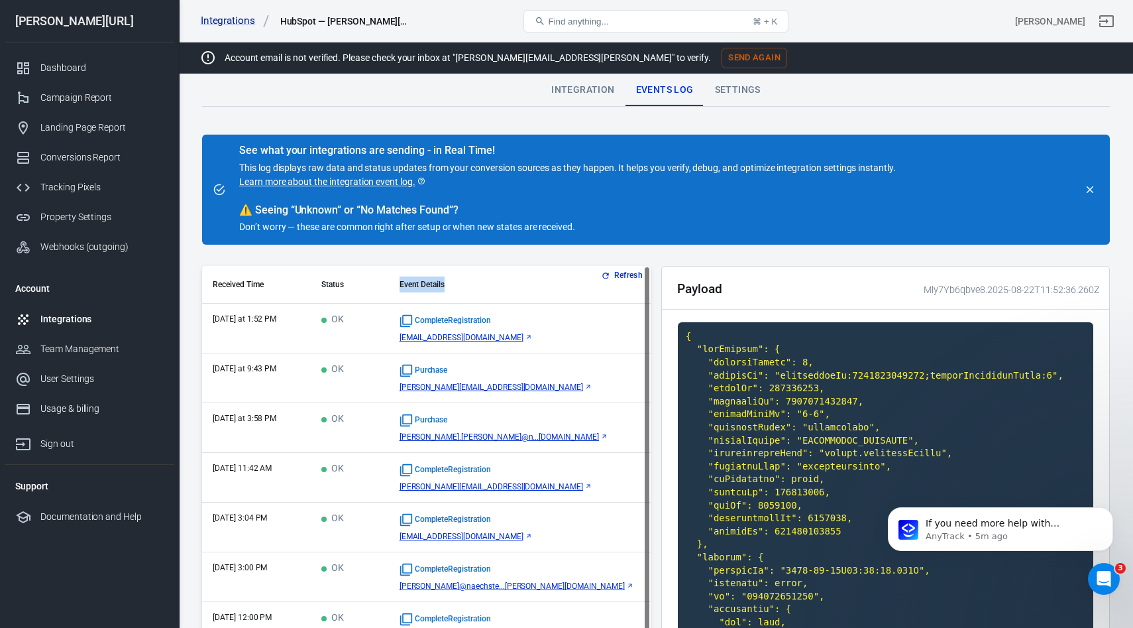
click at [616, 272] on button "Refresh" at bounding box center [623, 275] width 50 height 14
click at [614, 271] on button "Refresh" at bounding box center [623, 275] width 50 height 14
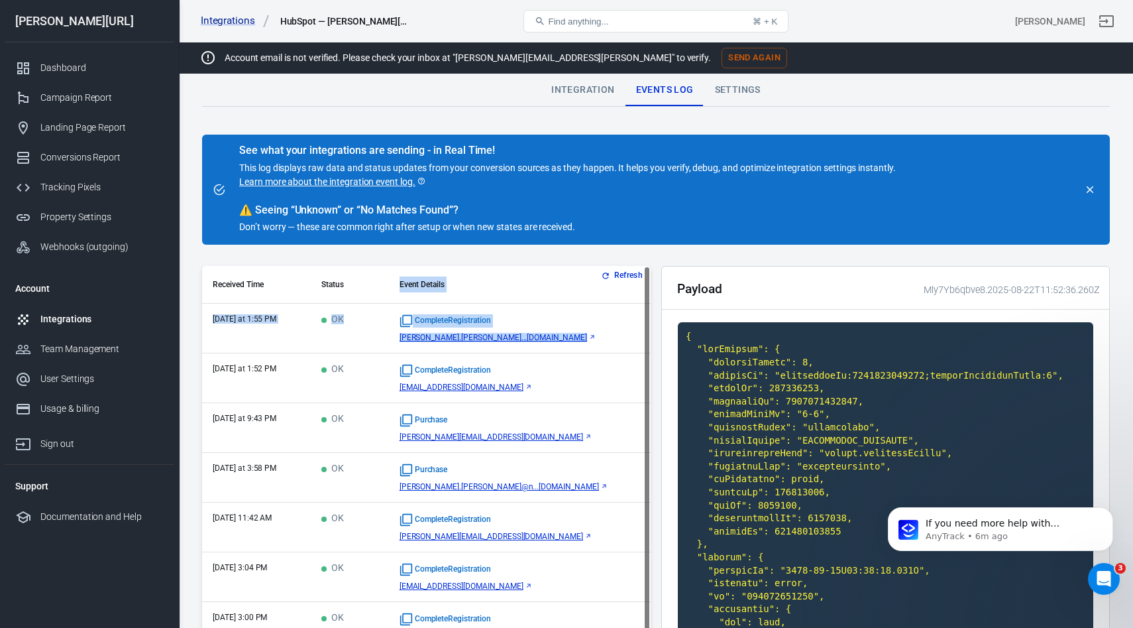
click at [603, 327] on div "CompleteRegistration" at bounding box center [520, 320] width 241 height 13
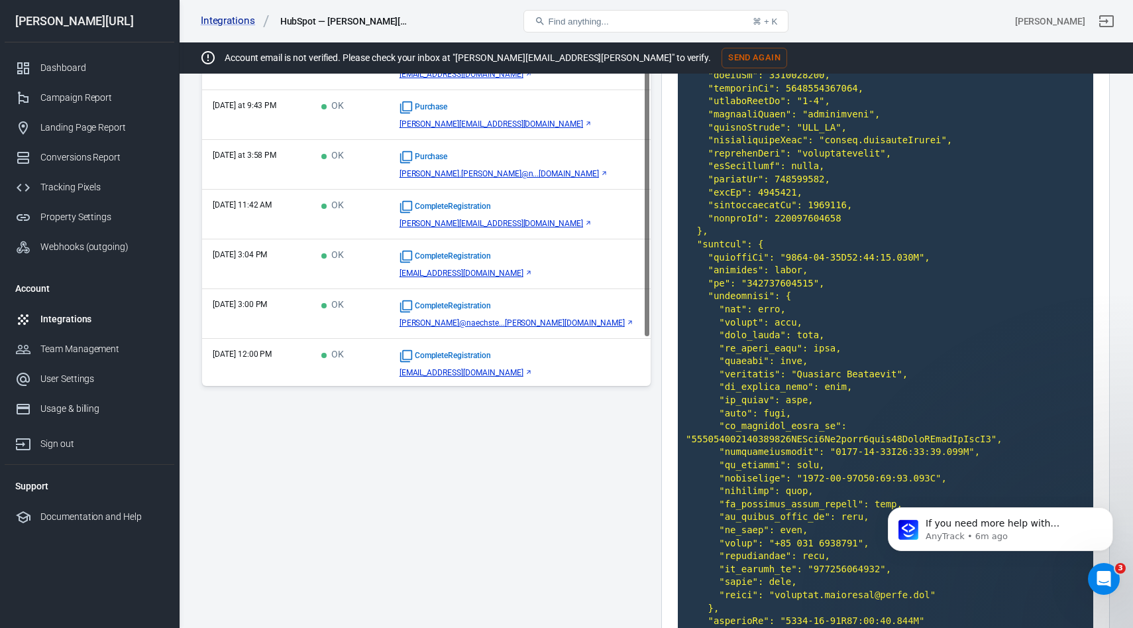
scroll to position [103, 0]
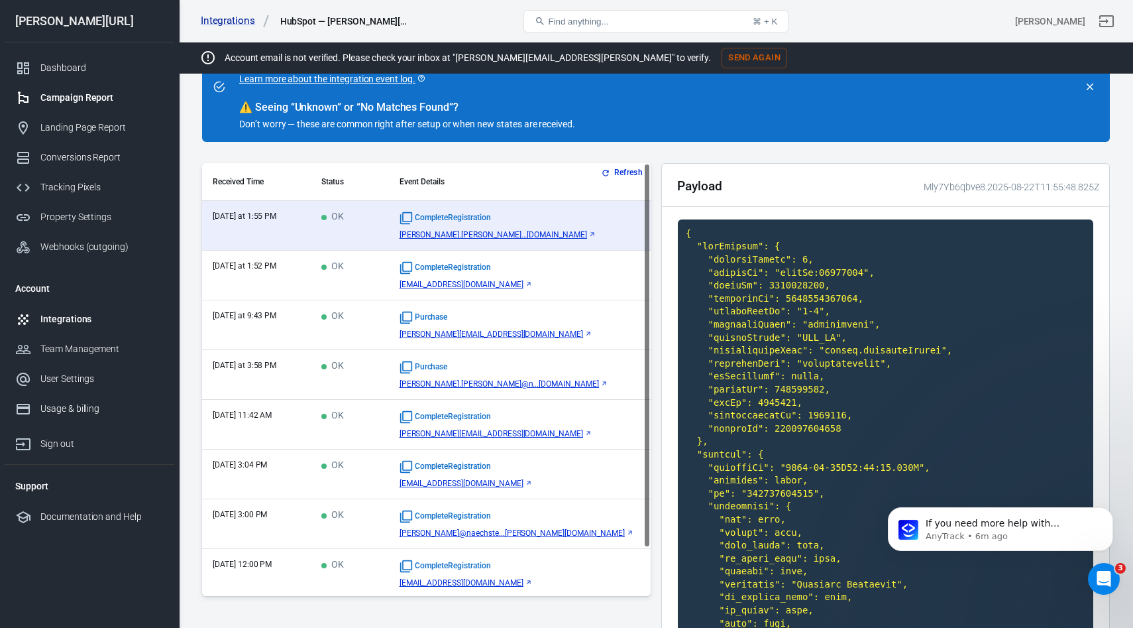
click at [73, 103] on div "Campaign Report" at bounding box center [101, 98] width 123 height 14
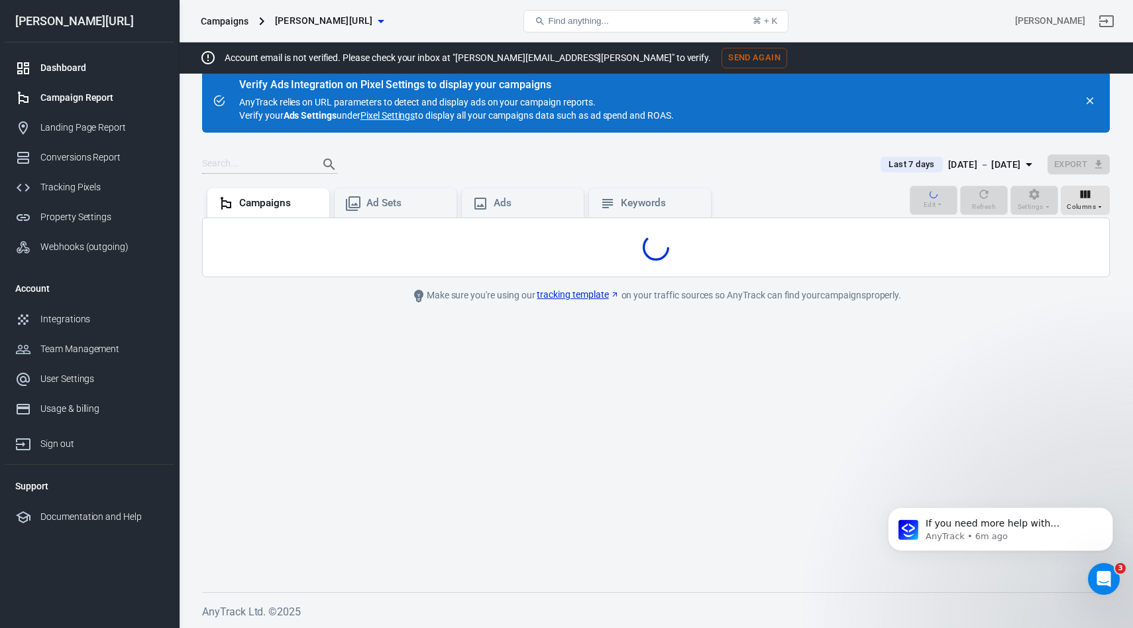
scroll to position [103, 0]
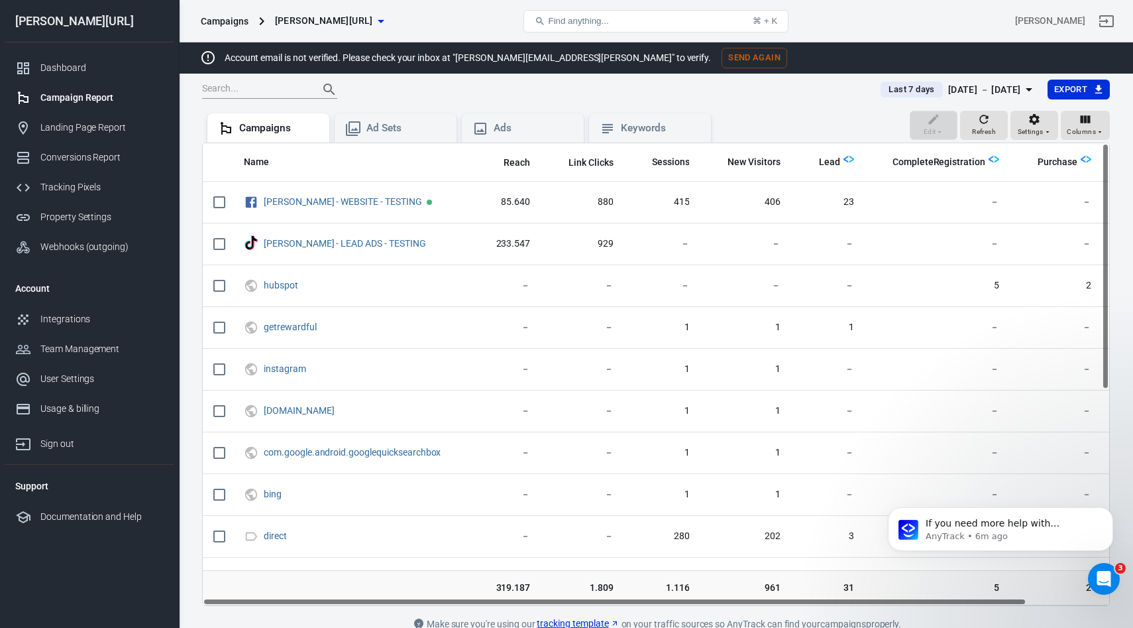
click at [978, 93] on div "[DATE] － [DATE]" at bounding box center [984, 90] width 73 height 17
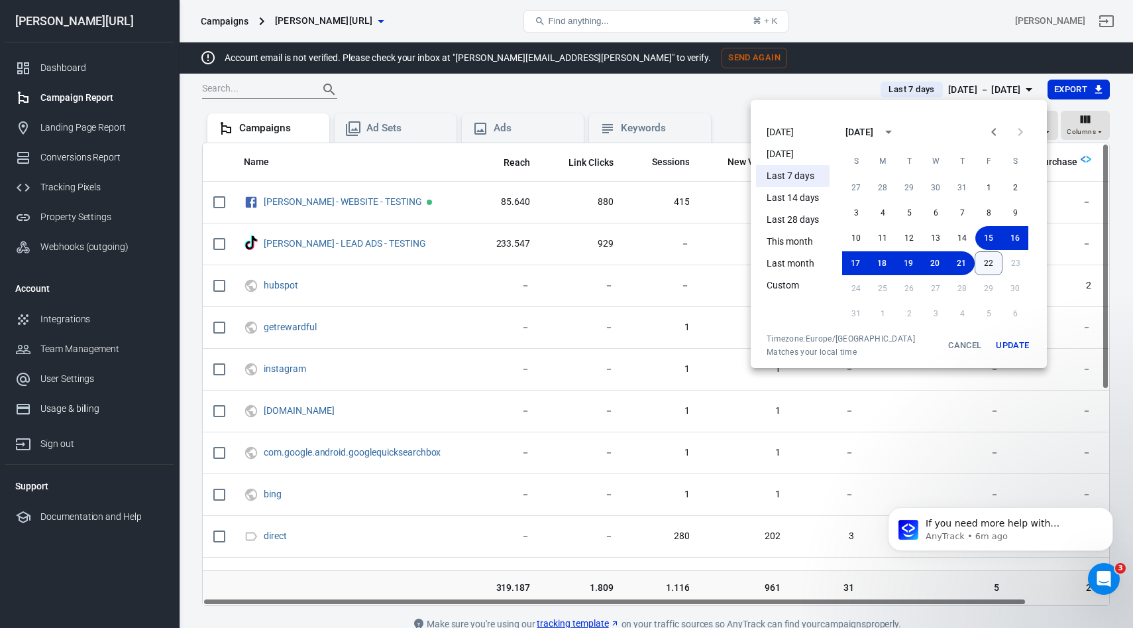
click at [990, 264] on button "22" at bounding box center [989, 263] width 28 height 24
click at [989, 272] on button "22" at bounding box center [989, 263] width 27 height 24
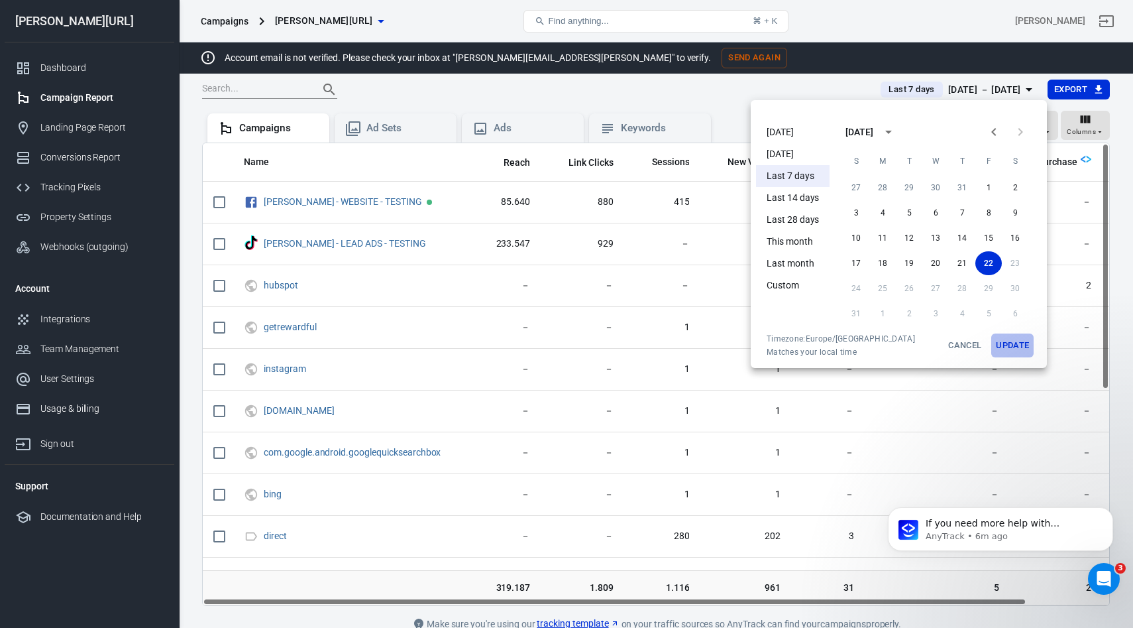
click at [1017, 345] on button "Update" at bounding box center [1013, 345] width 42 height 24
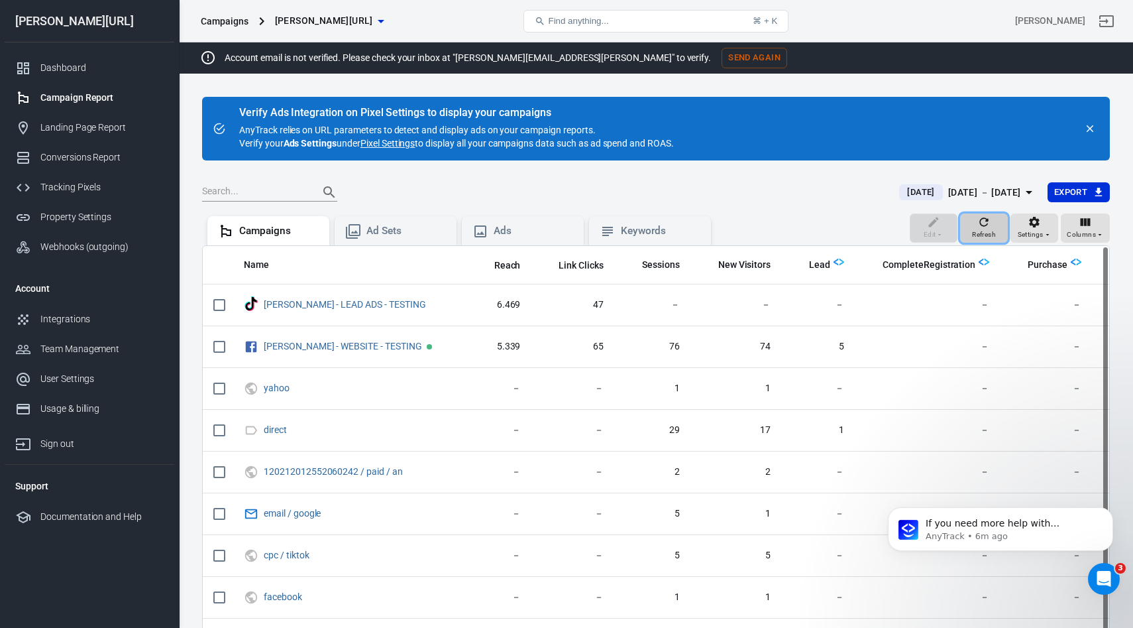
click at [978, 229] on span "Refresh" at bounding box center [984, 235] width 24 height 12
click at [982, 222] on icon "button" at bounding box center [984, 222] width 9 height 9
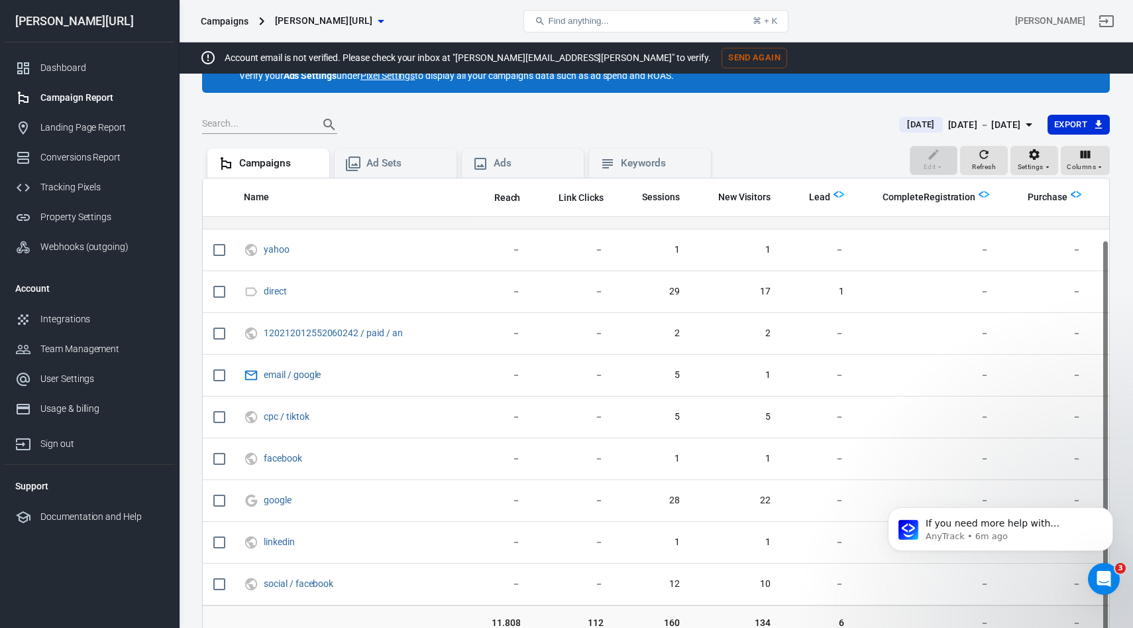
scroll to position [164, 0]
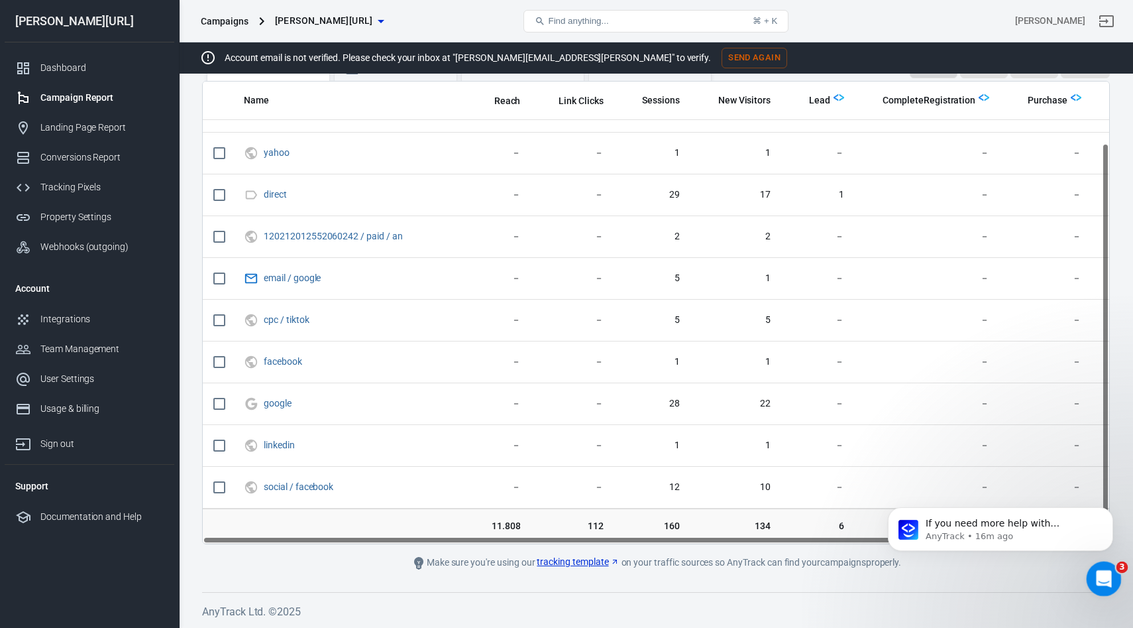
click at [1109, 573] on icon "Open Intercom Messenger" at bounding box center [1103, 577] width 22 height 22
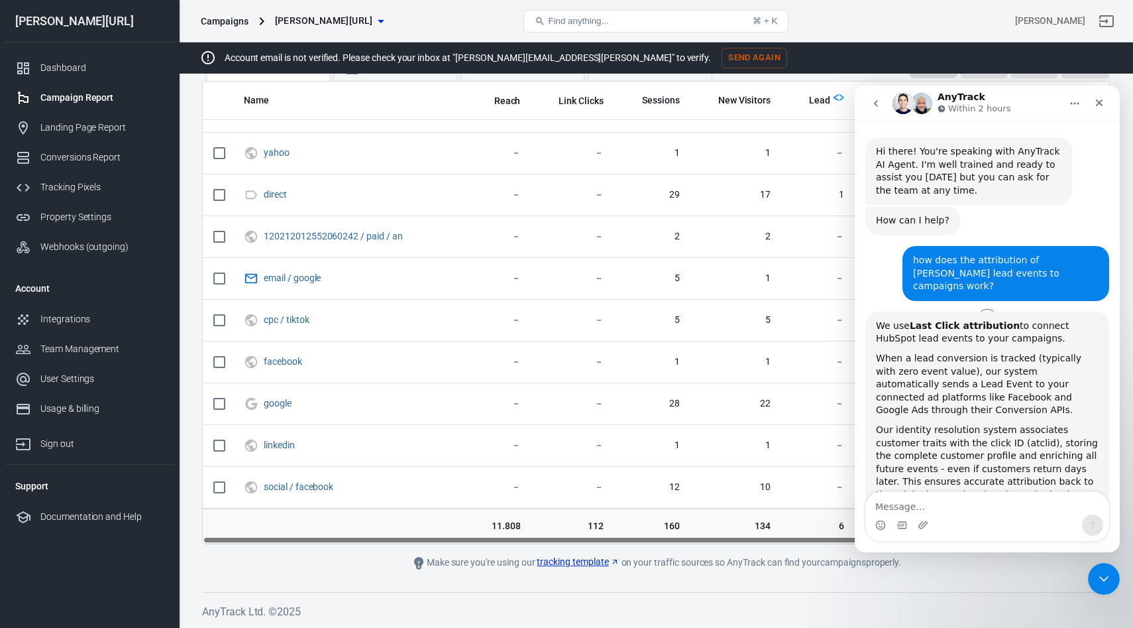
scroll to position [832, 0]
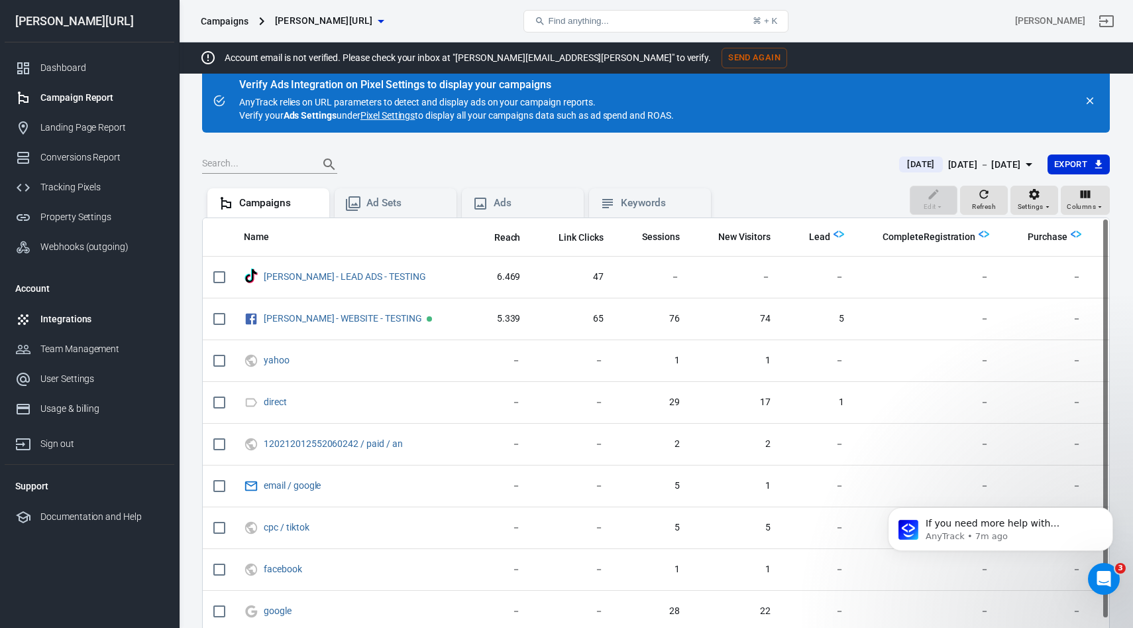
click at [70, 313] on div "Integrations" at bounding box center [101, 319] width 123 height 14
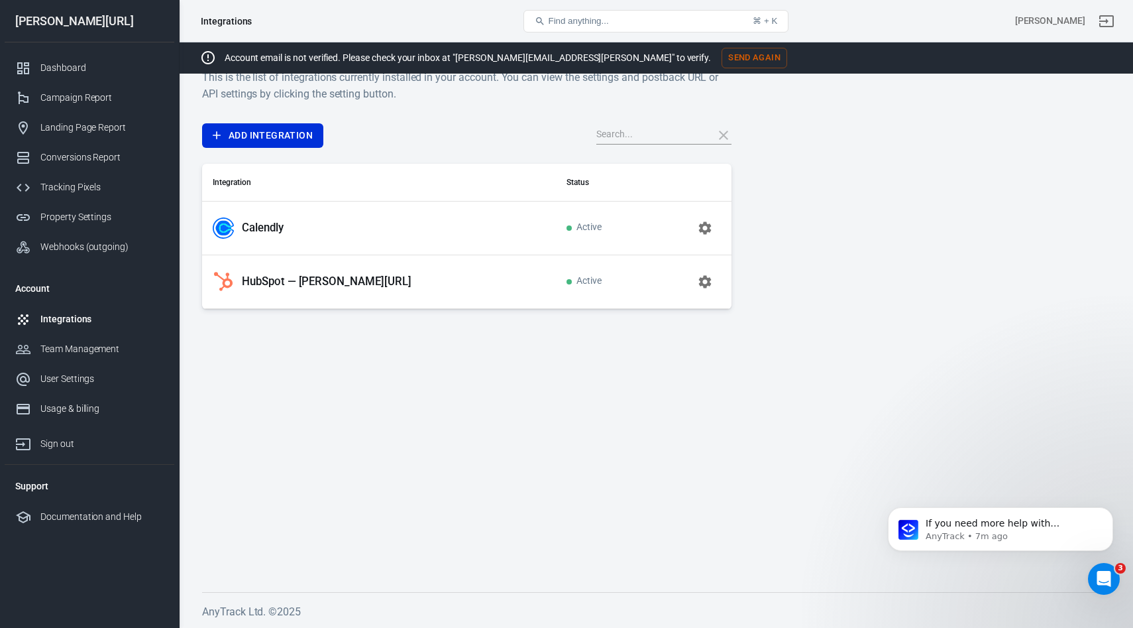
click at [307, 282] on p "HubSpot — glorya.ai" at bounding box center [327, 281] width 170 height 14
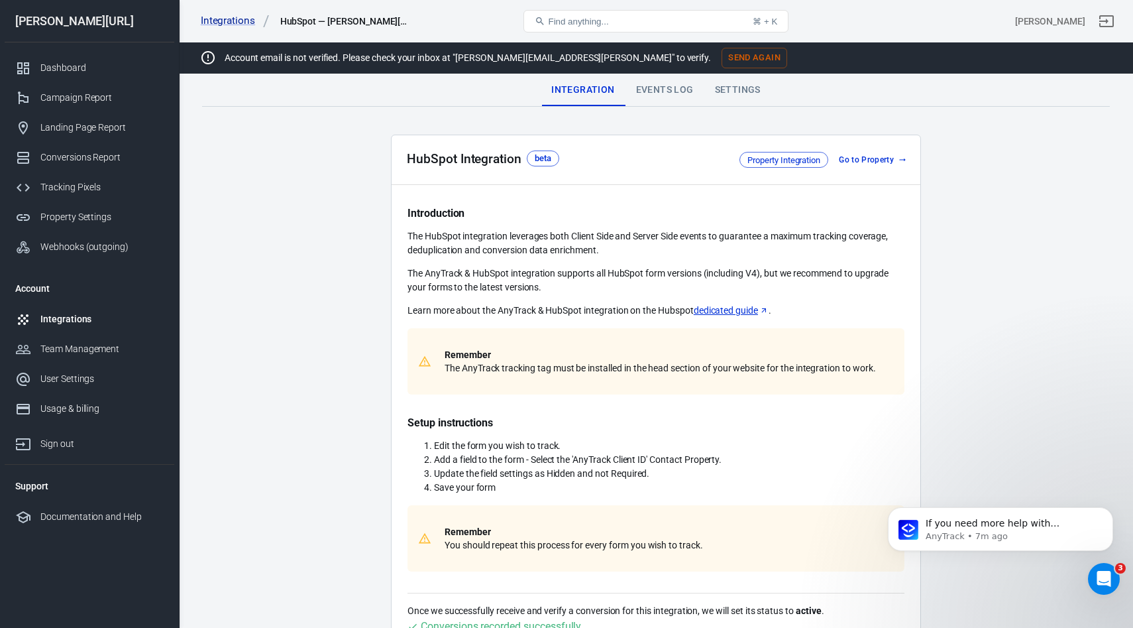
click at [650, 91] on div "Events Log" at bounding box center [665, 90] width 79 height 32
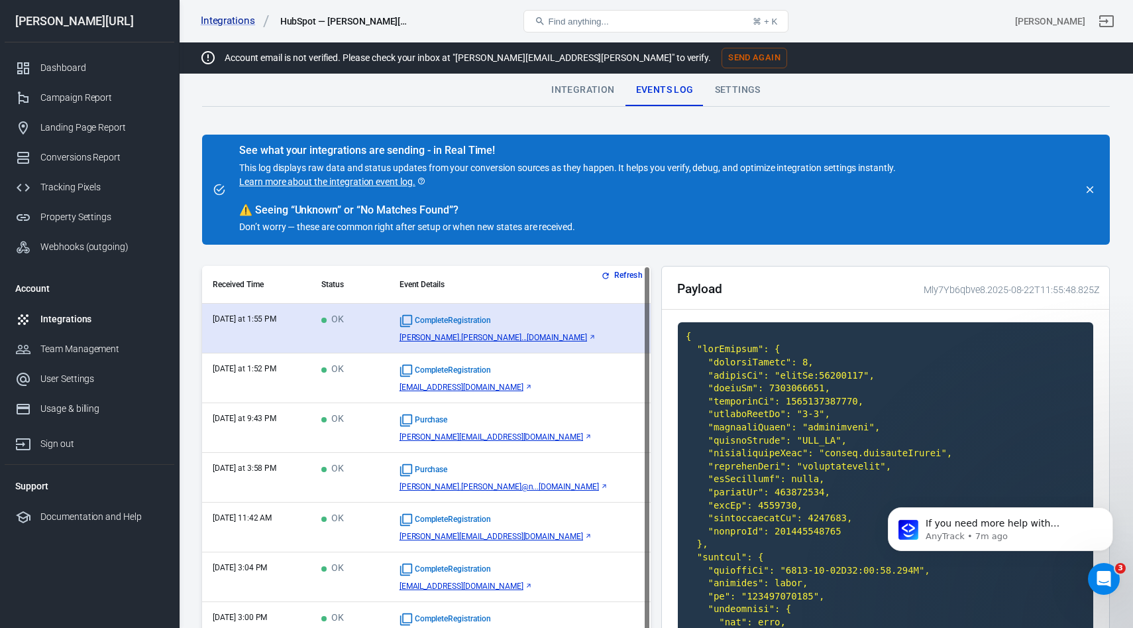
click at [553, 336] on span "johannes.lehberg...mail.com" at bounding box center [494, 337] width 188 height 9
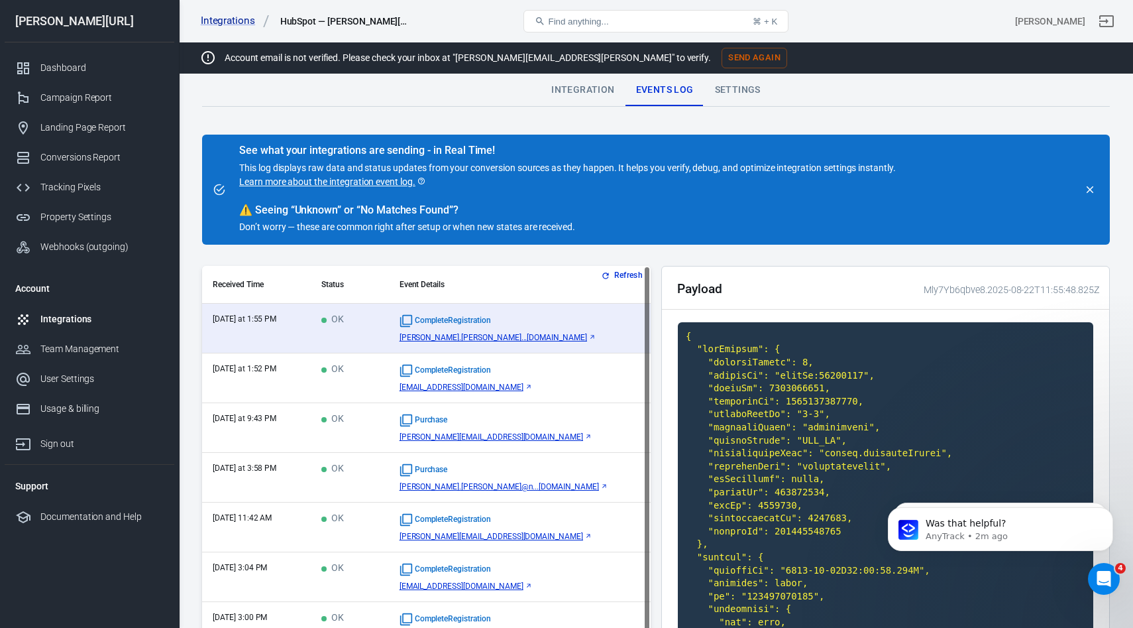
click at [606, 276] on icon "button" at bounding box center [605, 275] width 9 height 9
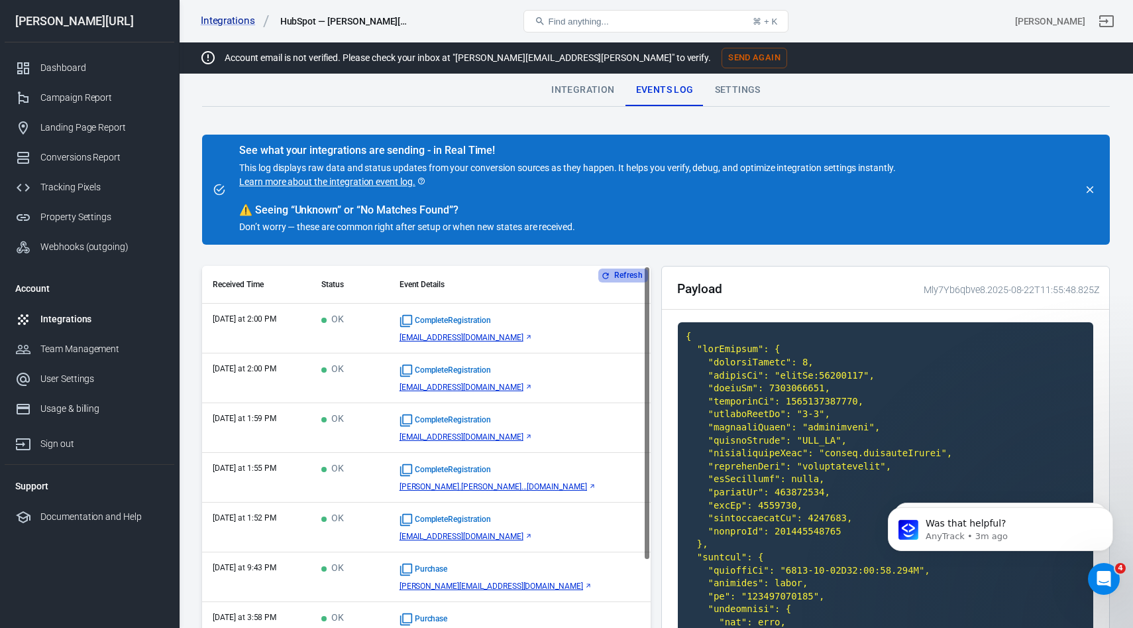
click at [622, 272] on button "Refresh" at bounding box center [623, 275] width 50 height 14
click at [93, 105] on link "Campaign Report" at bounding box center [90, 98] width 170 height 30
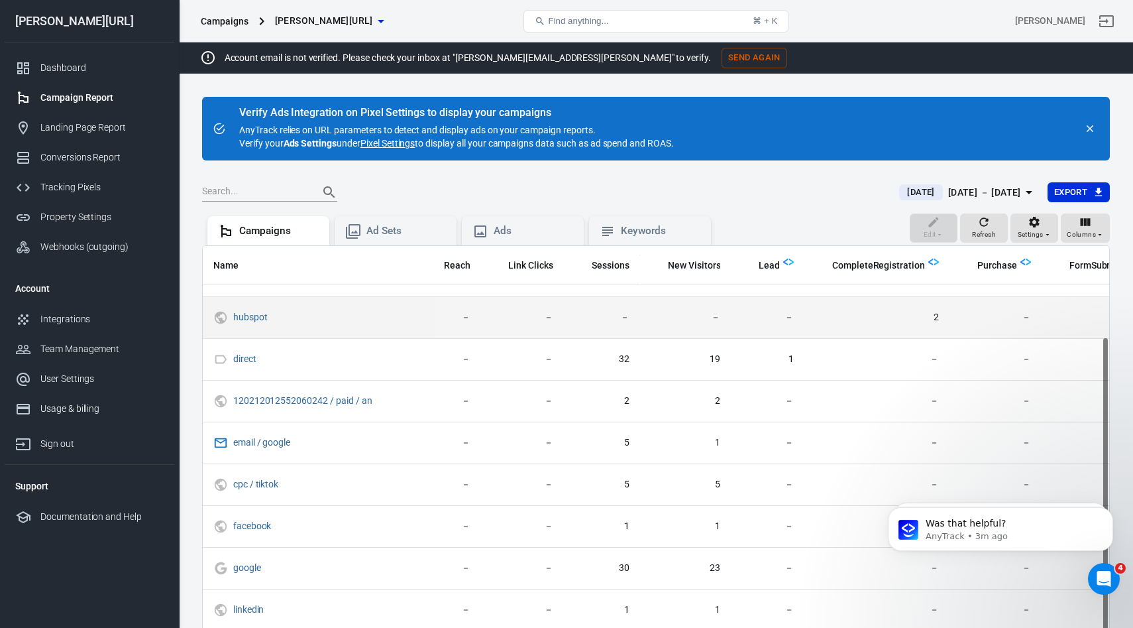
scroll to position [0, 50]
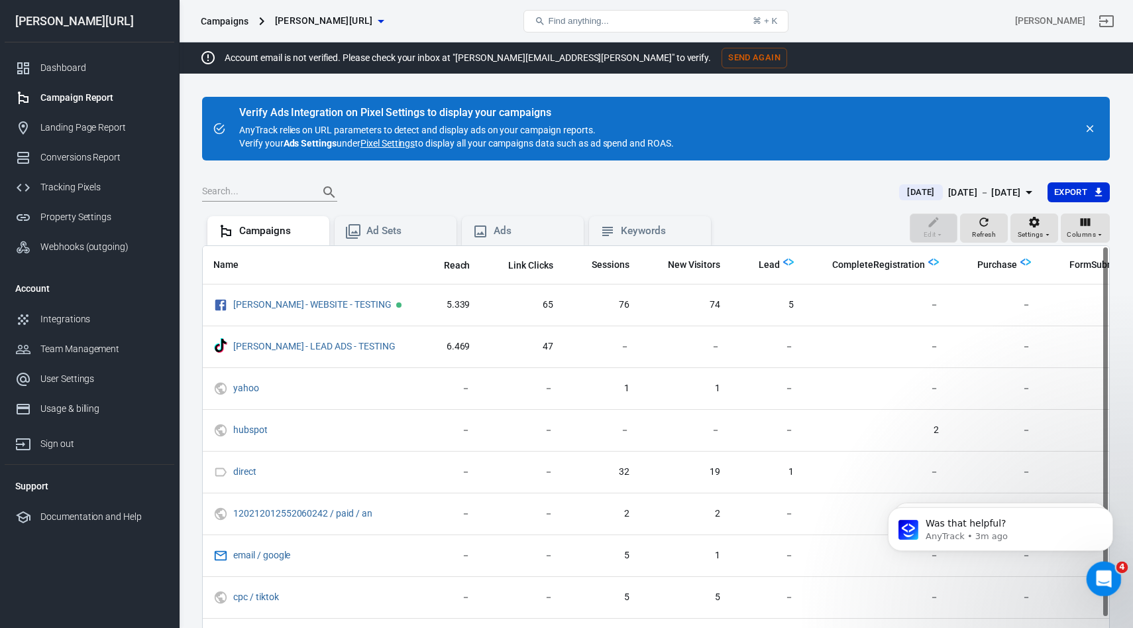
click at [1107, 579] on icon "Open Intercom Messenger" at bounding box center [1103, 577] width 22 height 22
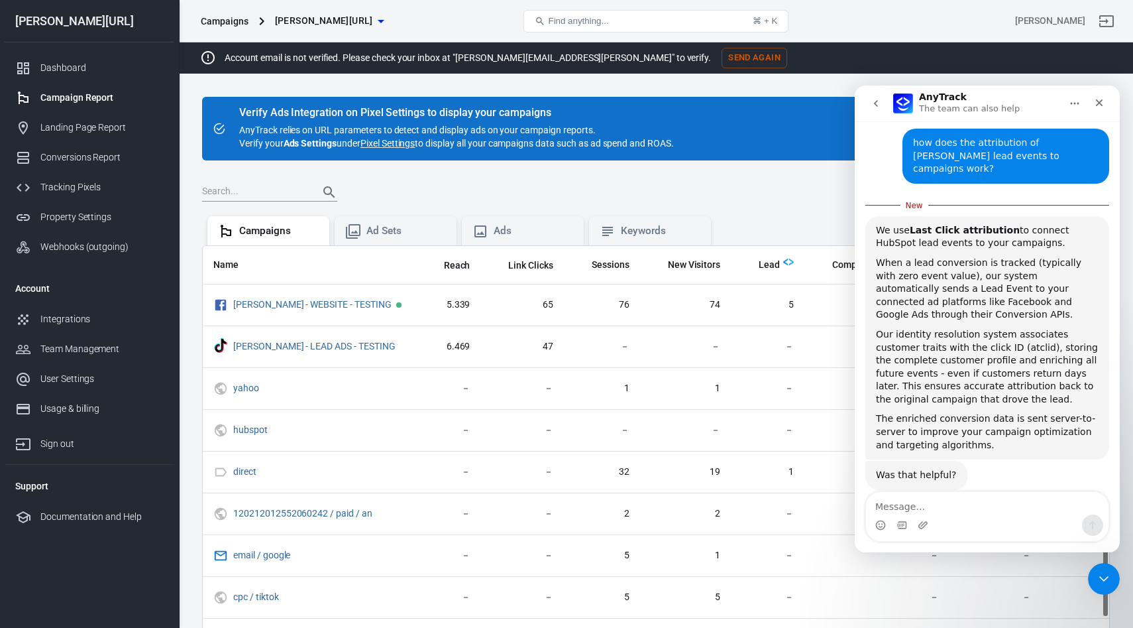
scroll to position [130, 0]
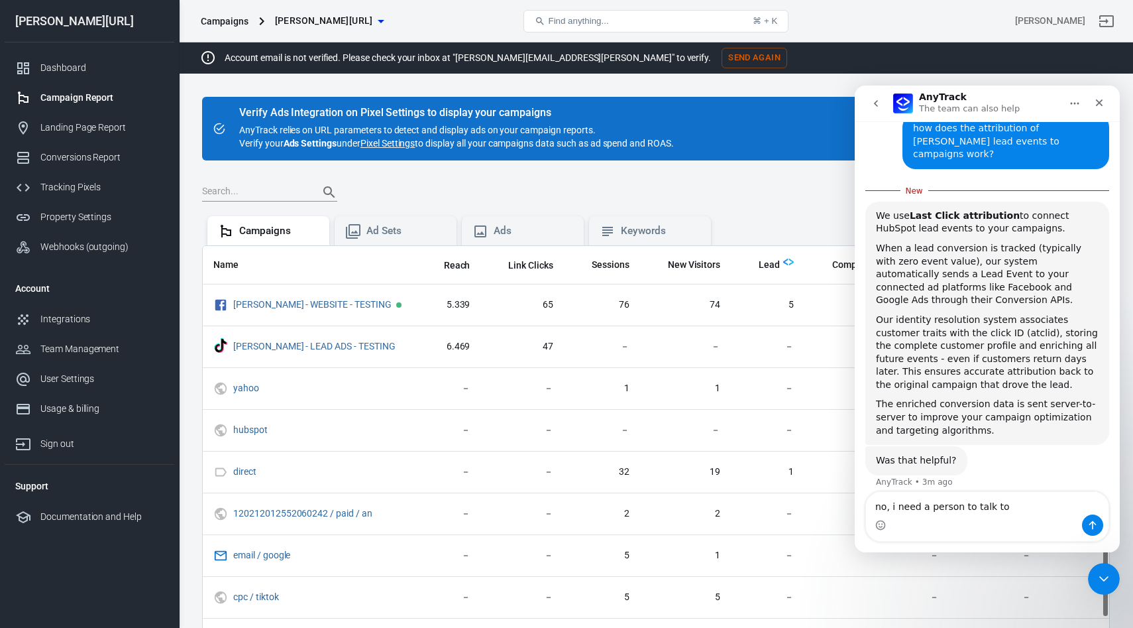
type textarea "no, i need a person to talk top"
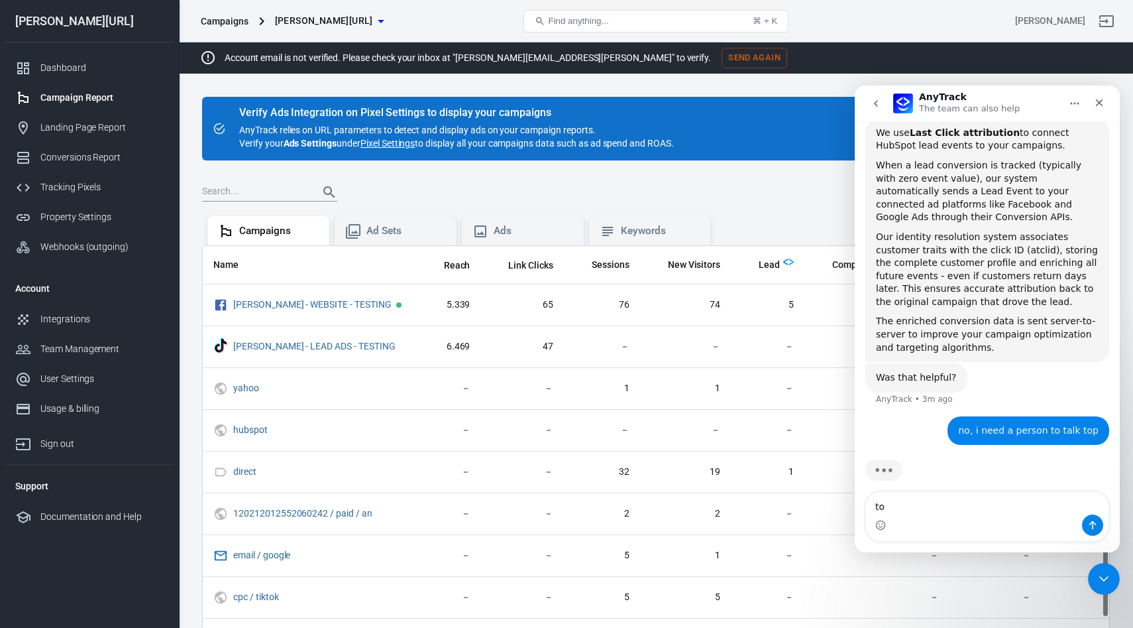
type textarea "to+"
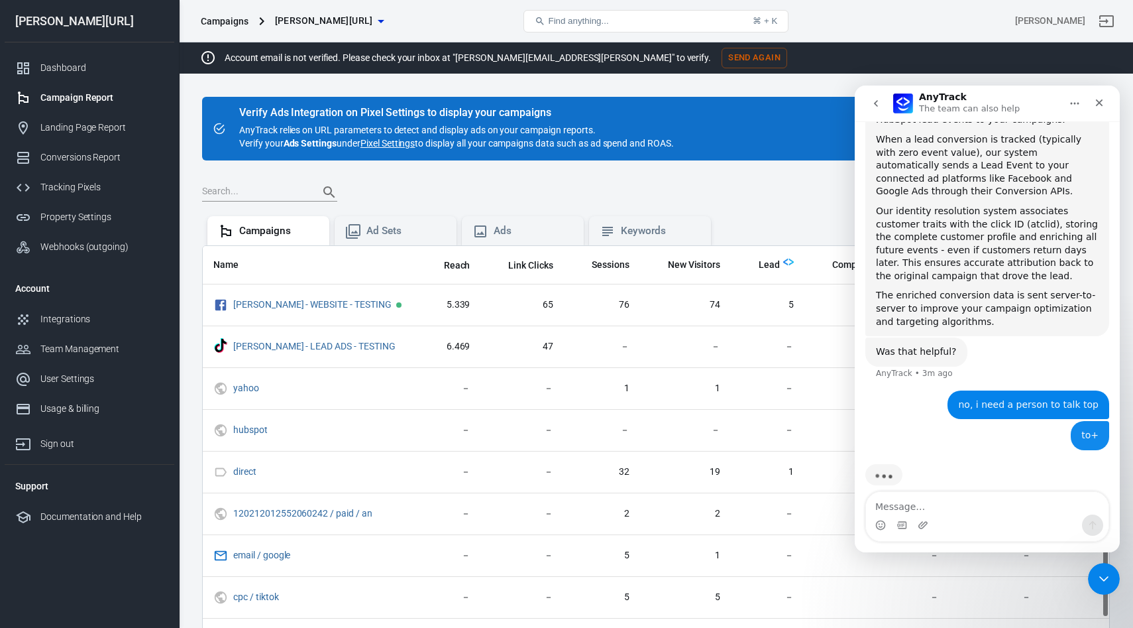
scroll to position [221, 0]
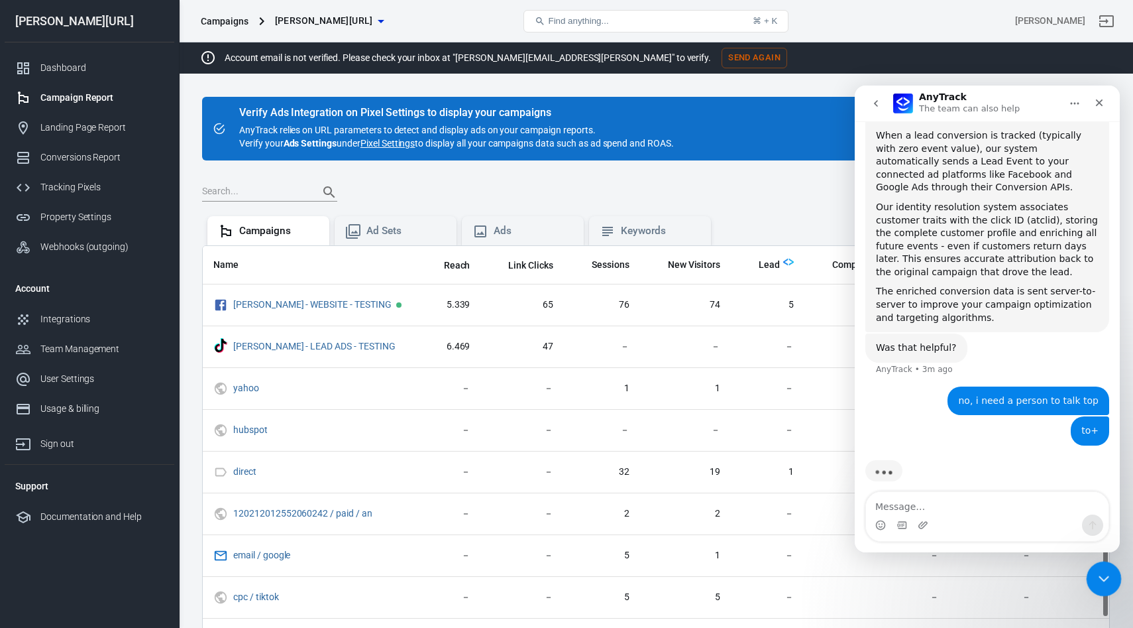
click at [1097, 572] on icon "Close Intercom Messenger" at bounding box center [1102, 577] width 16 height 16
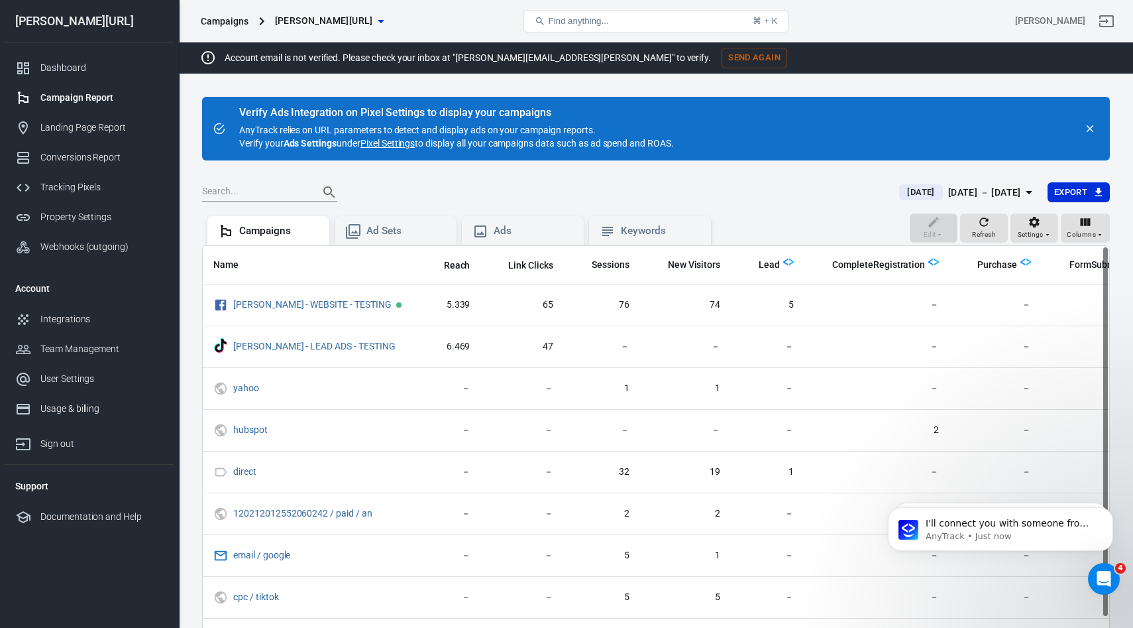
scroll to position [256, 0]
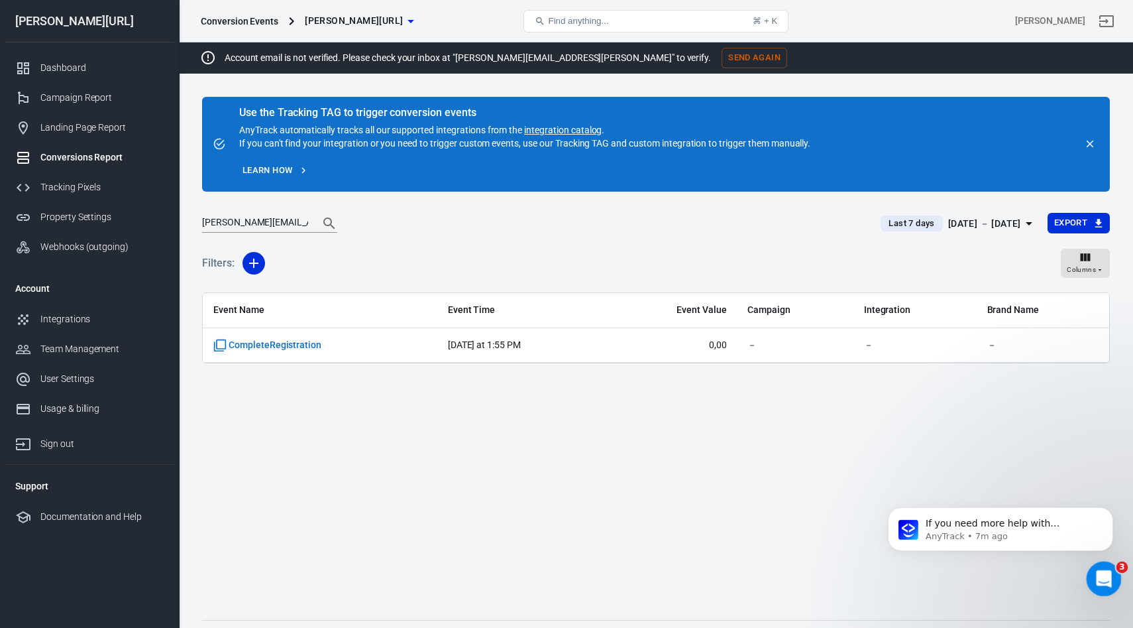
click at [1102, 580] on icon "Open Intercom Messenger" at bounding box center [1103, 577] width 22 height 22
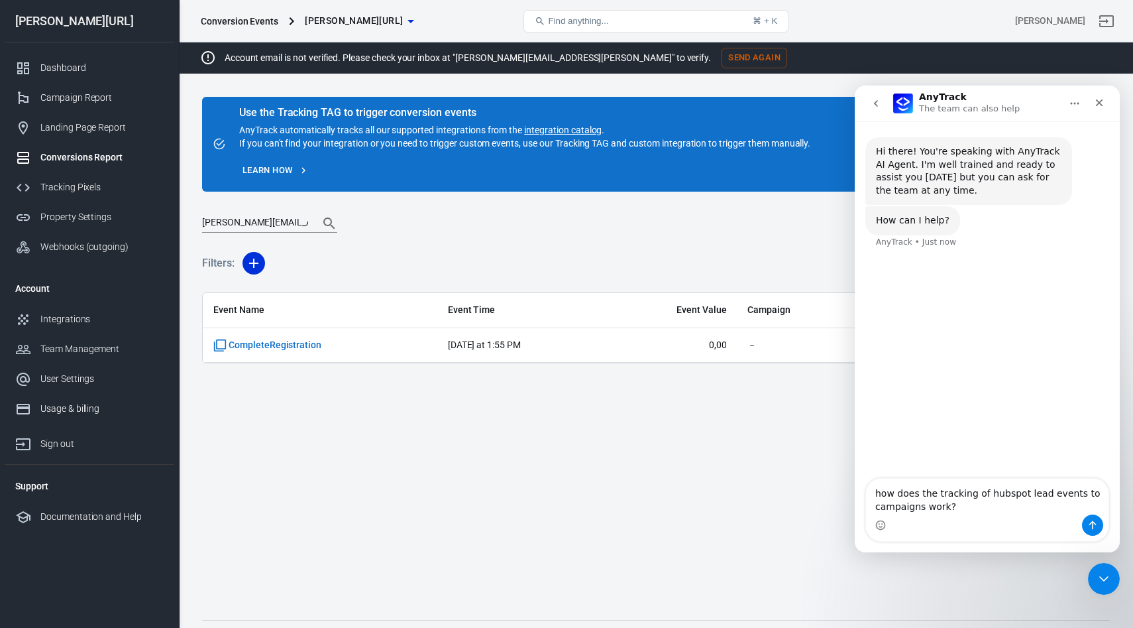
click at [949, 494] on textarea "how does the tracking of hubspot lead events to campaigns work?" at bounding box center [987, 497] width 243 height 36
type textarea "how does the attribution of [PERSON_NAME] lead events to campaigns work?"
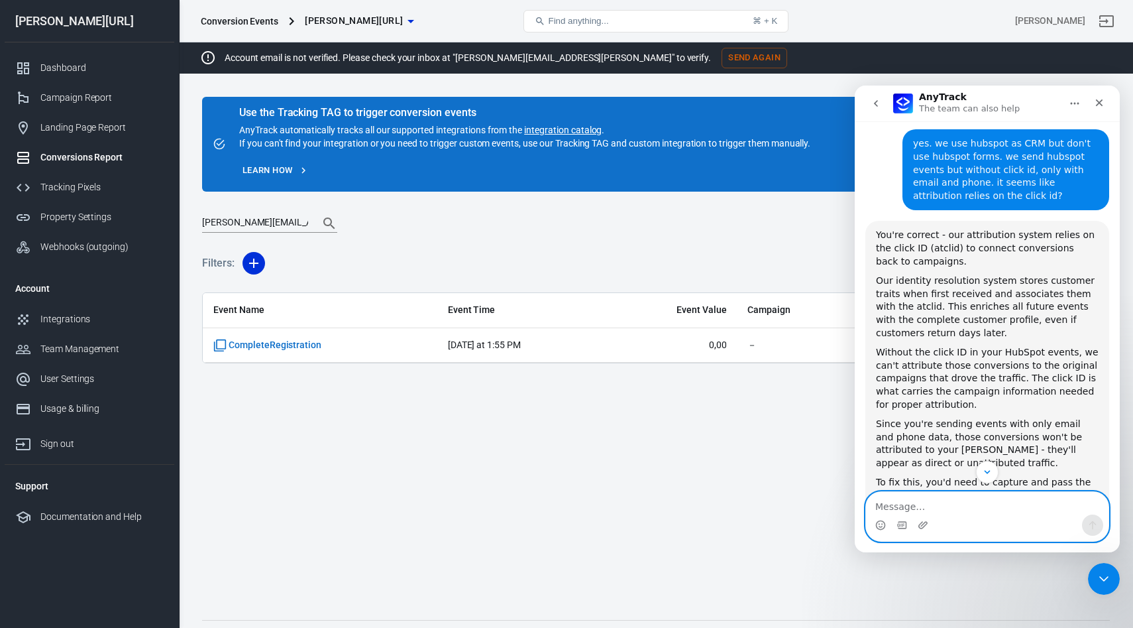
scroll to position [738, 0]
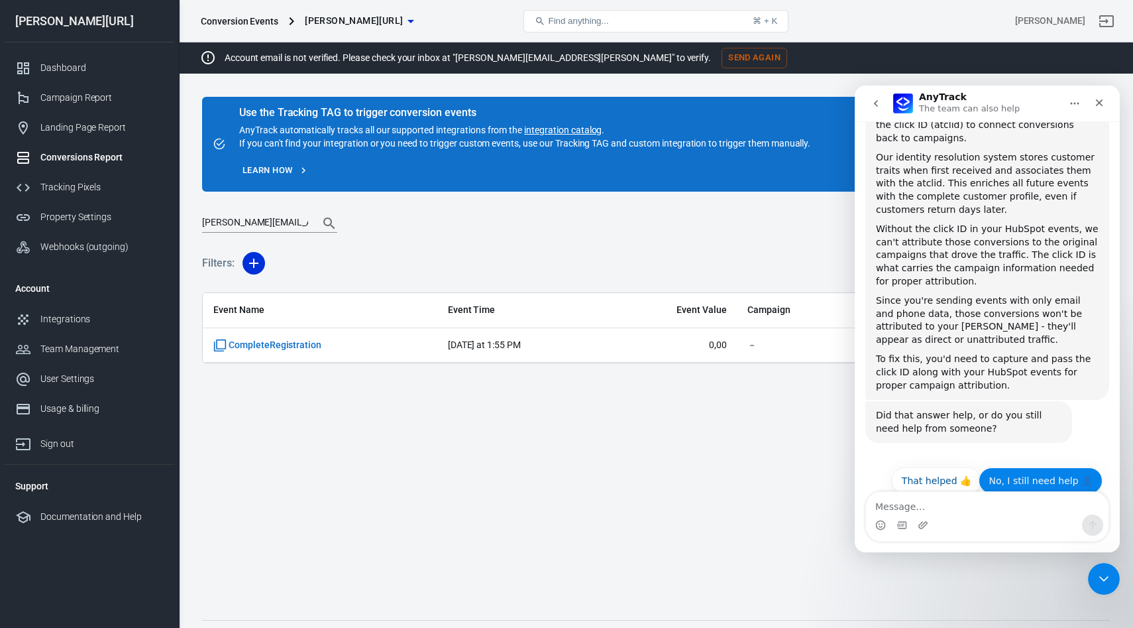
click at [1033, 469] on button "No, I still need help 👤" at bounding box center [1041, 480] width 124 height 27
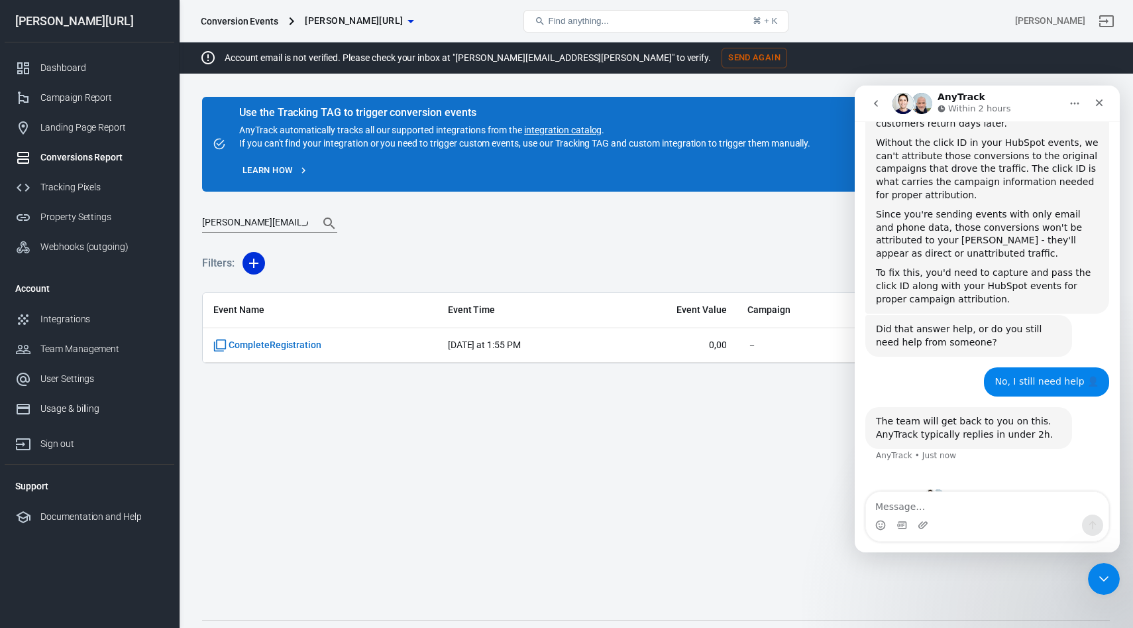
scroll to position [832, 0]
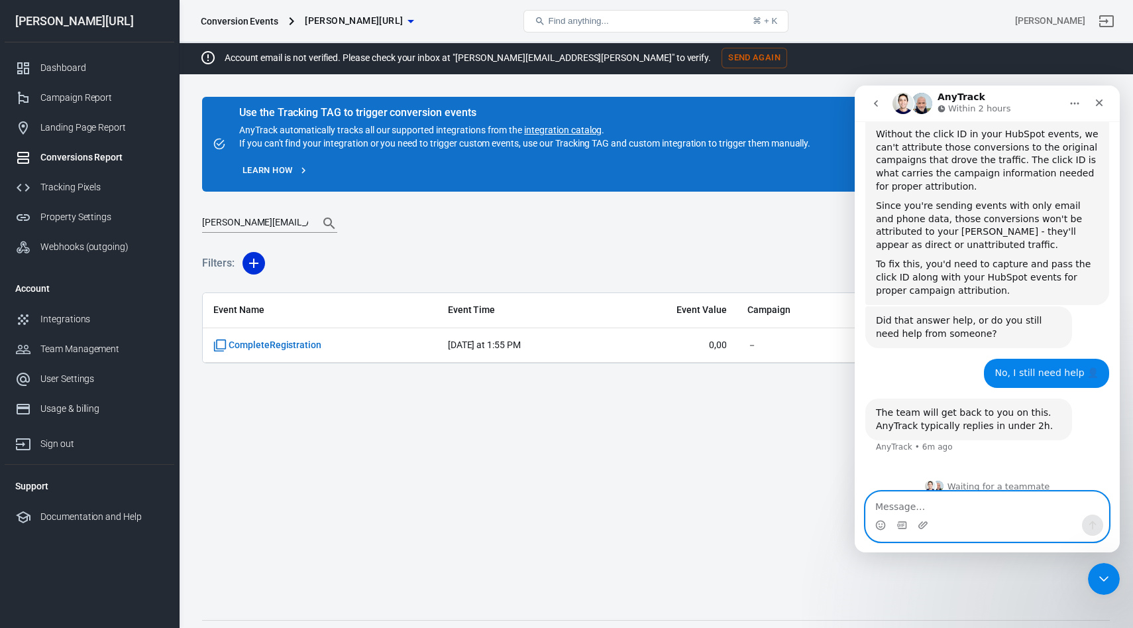
click at [915, 510] on textarea "Message…" at bounding box center [987, 503] width 243 height 23
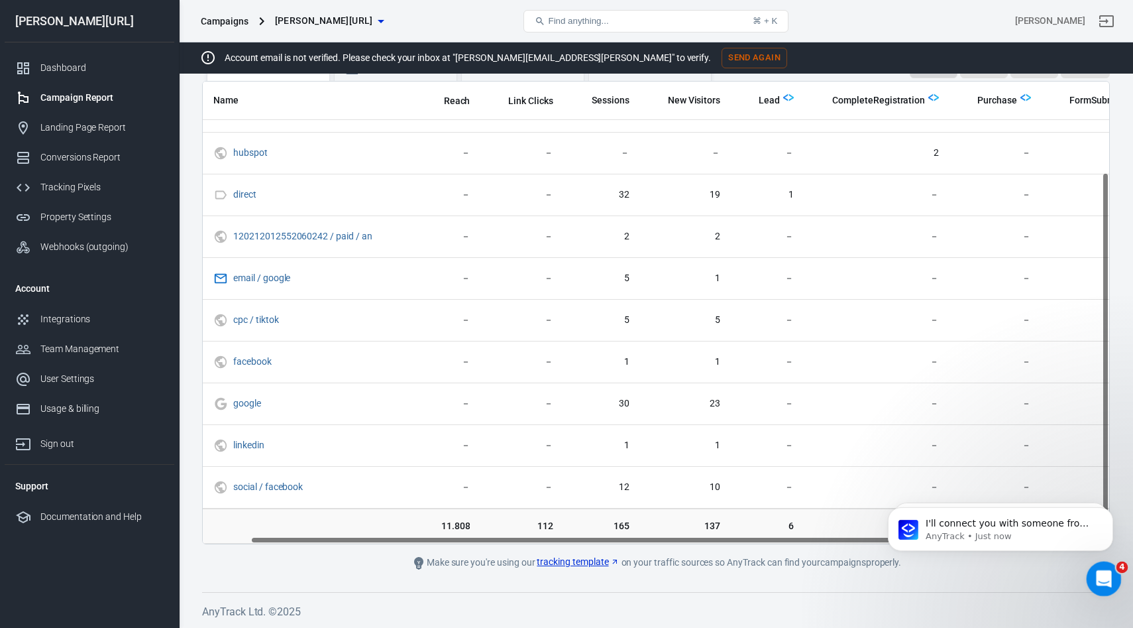
click at [1111, 577] on icon "Open Intercom Messenger" at bounding box center [1103, 577] width 22 height 22
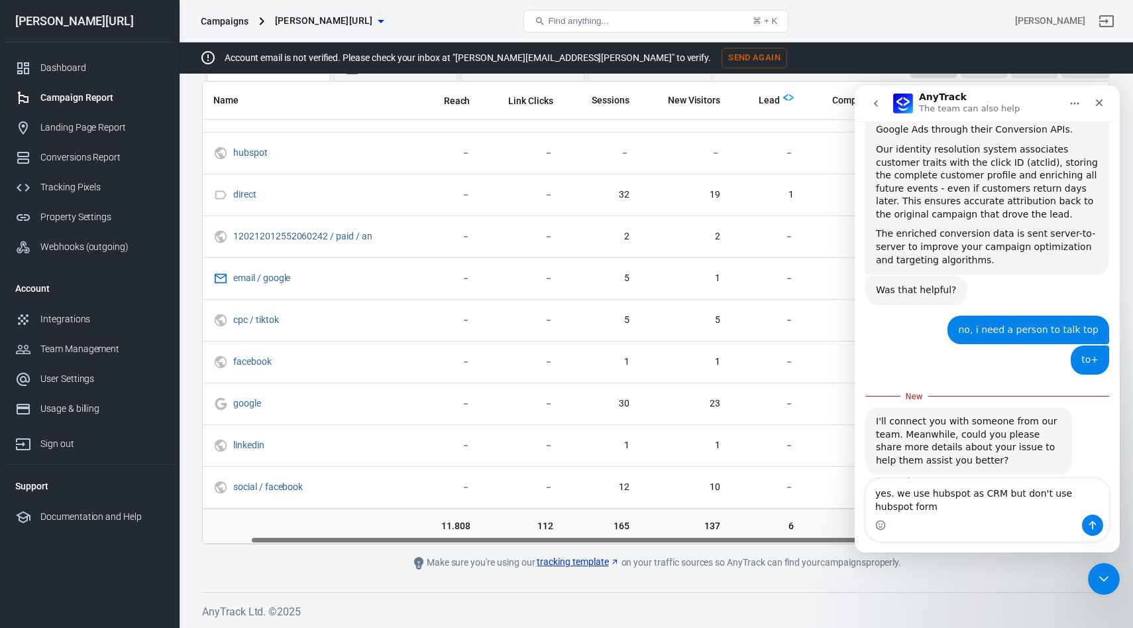
scroll to position [292, 0]
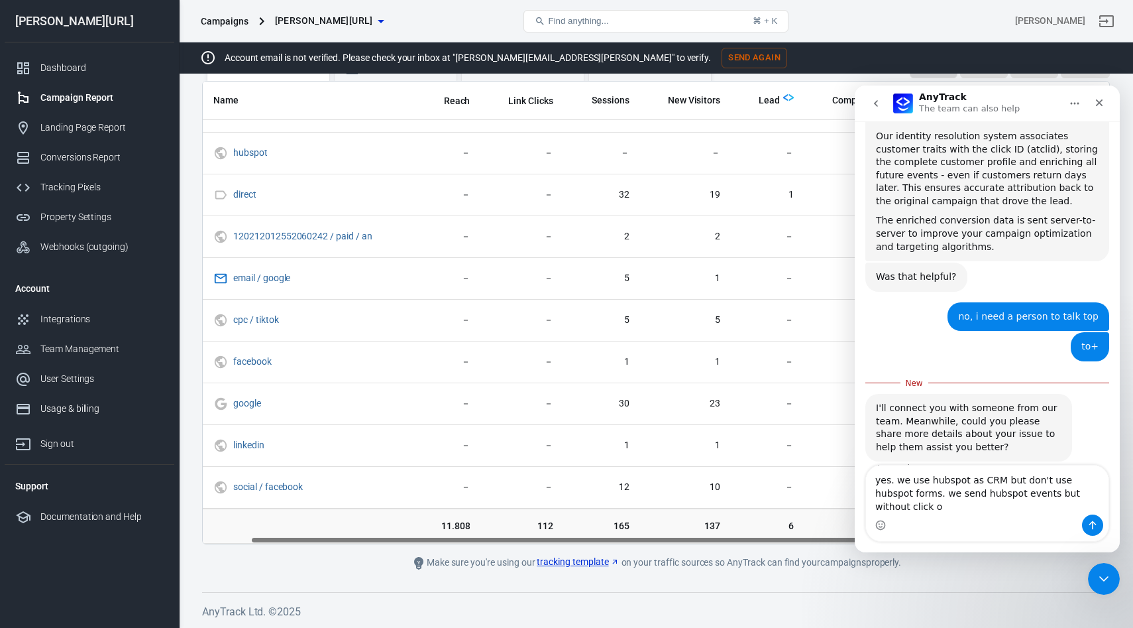
click at [889, 500] on textarea "yes. we use hubspot as CRM but don't use hubspot forms. we send hubspot events …" at bounding box center [987, 489] width 243 height 49
click at [1094, 506] on textarea "yes. we use hubspot as CRM but don't use hubspot forms. we send hubspot events …" at bounding box center [987, 489] width 243 height 49
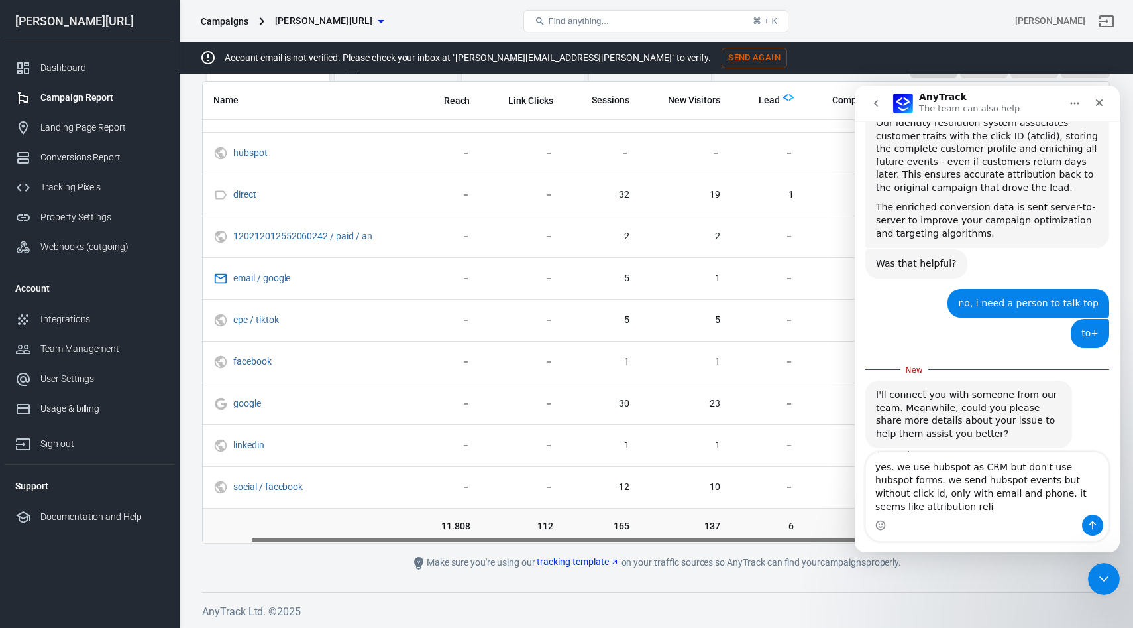
scroll to position [318, 0]
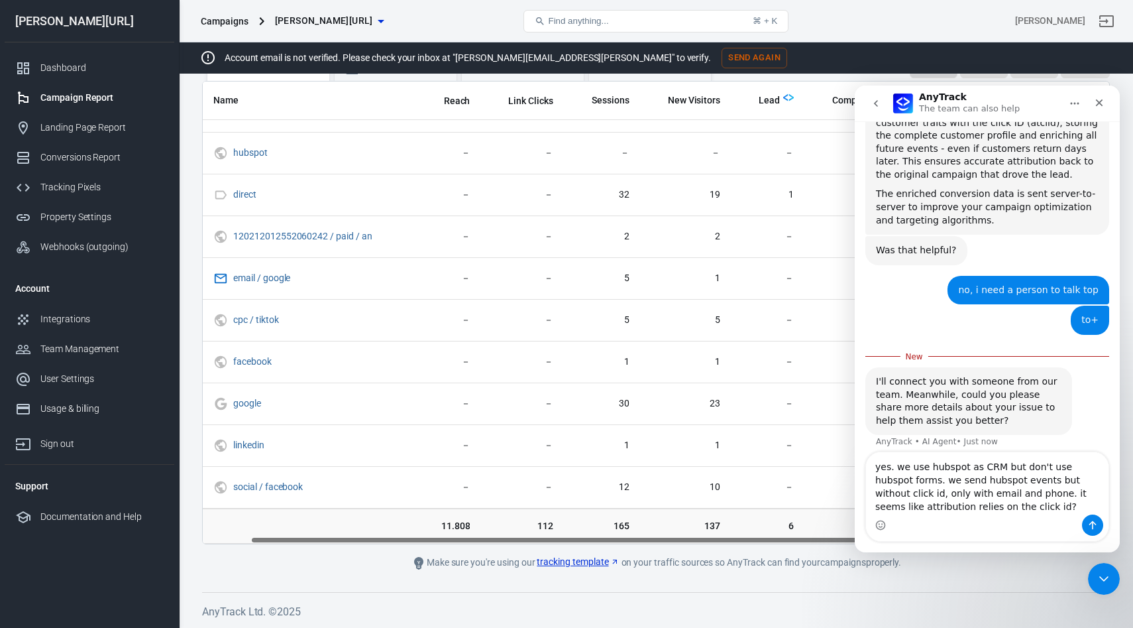
type textarea "yes. we use hubspot as CRM but don't use hubspot forms. we send hubspot events …"
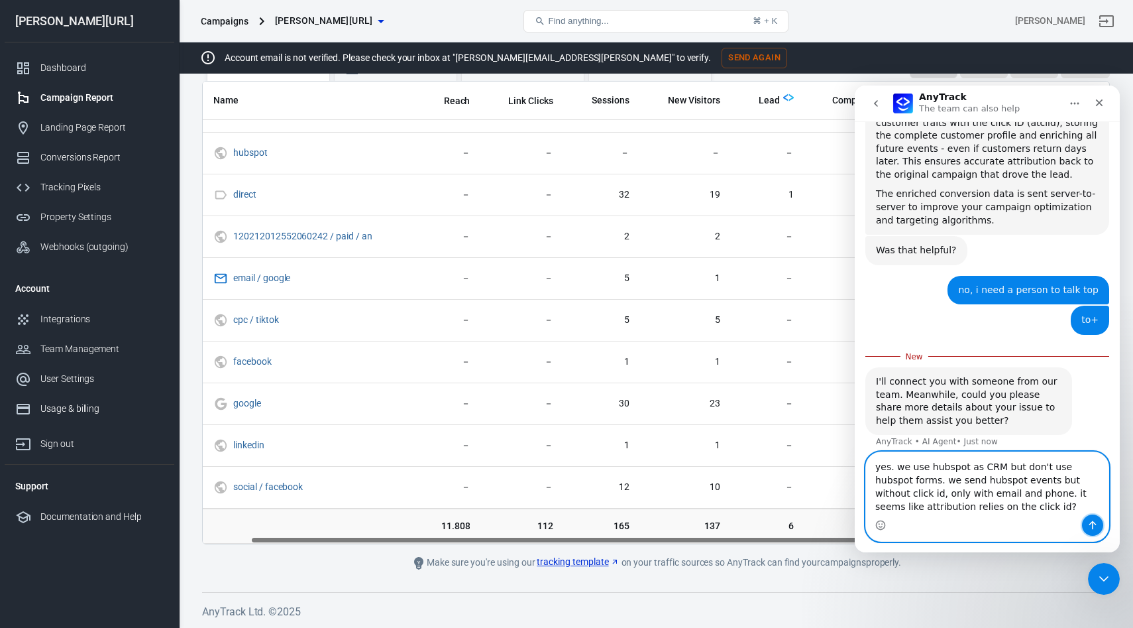
click at [1094, 523] on icon "Send a message…" at bounding box center [1093, 525] width 7 height 9
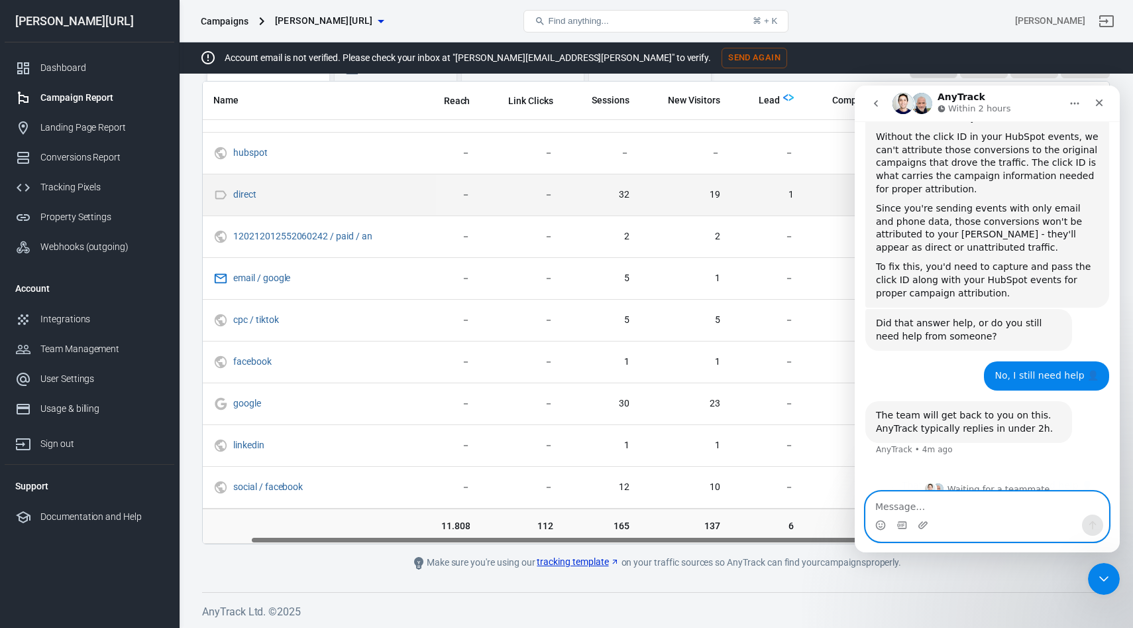
scroll to position [832, 0]
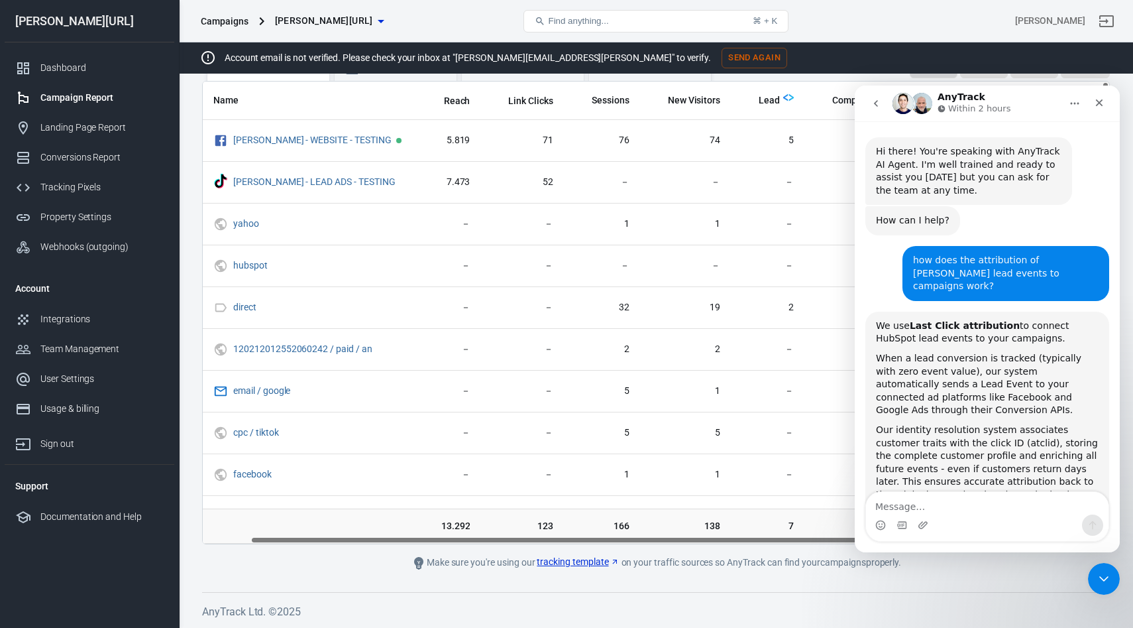
scroll to position [832, 0]
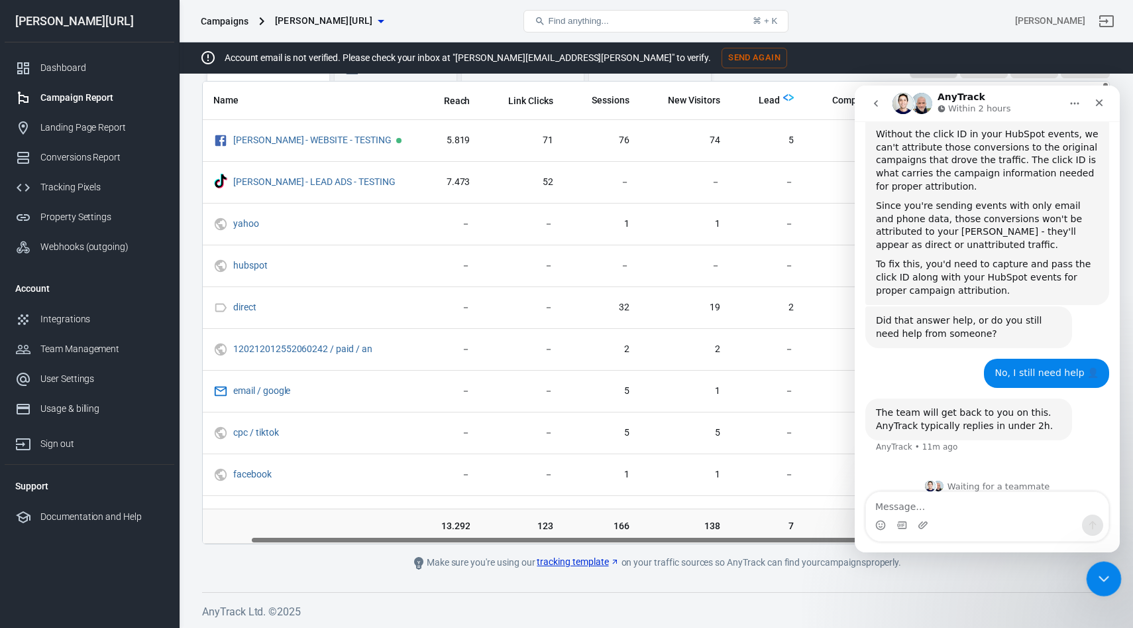
click at [1115, 567] on div "Close Intercom Messenger" at bounding box center [1102, 577] width 32 height 32
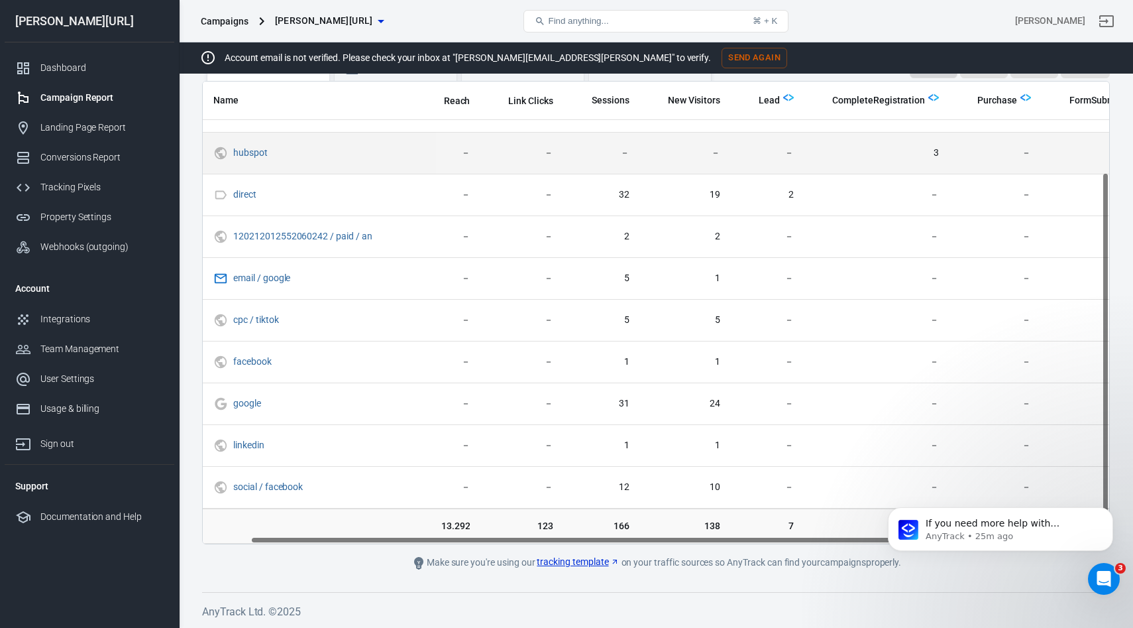
scroll to position [0, 50]
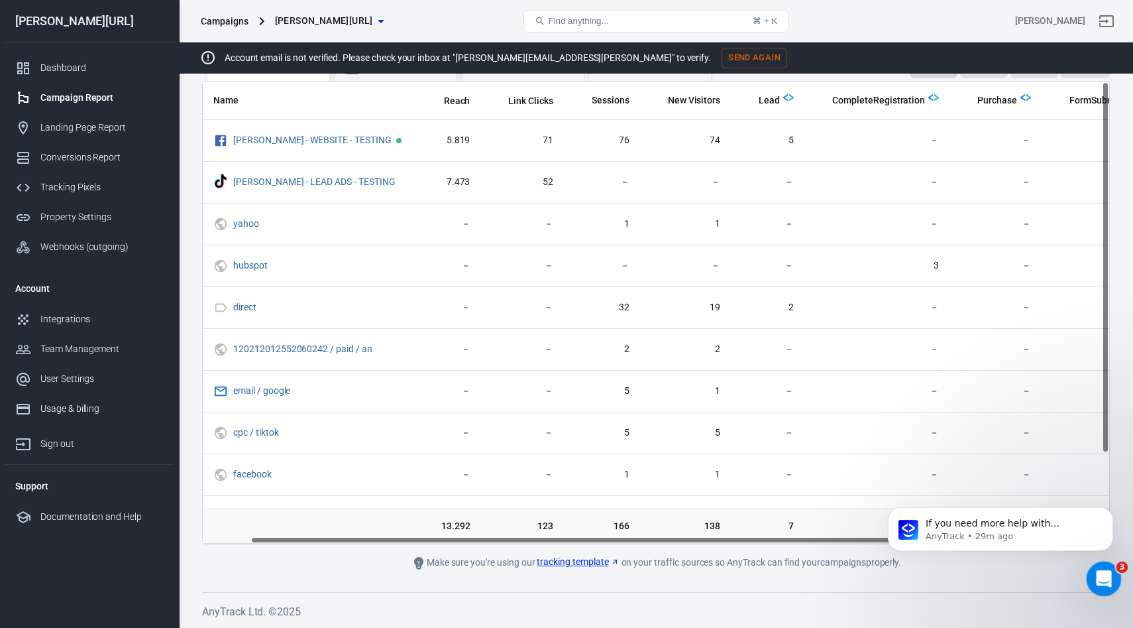
click at [1109, 569] on div "Open Intercom Messenger" at bounding box center [1102, 577] width 44 height 44
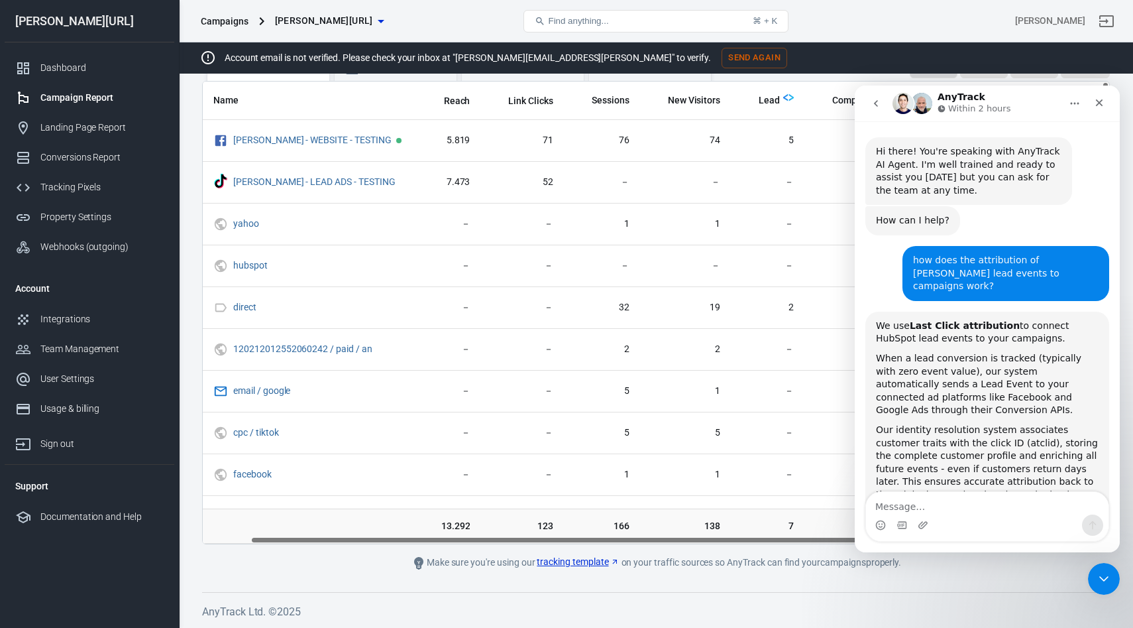
scroll to position [832, 0]
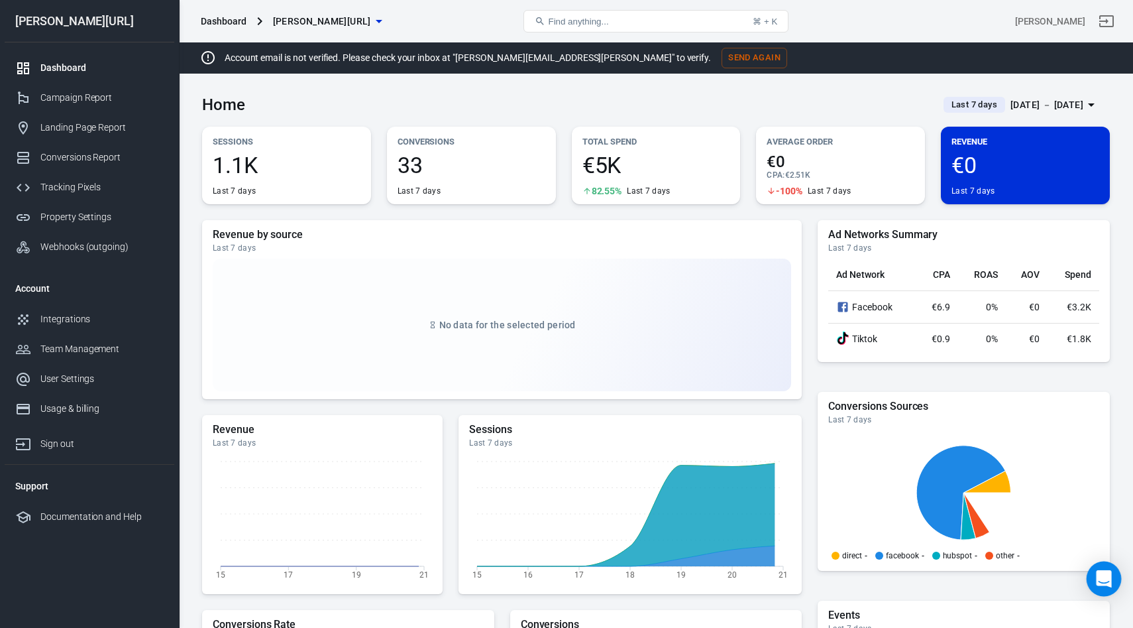
click at [1097, 579] on icon "Open Intercom Messenger" at bounding box center [1104, 578] width 17 height 17
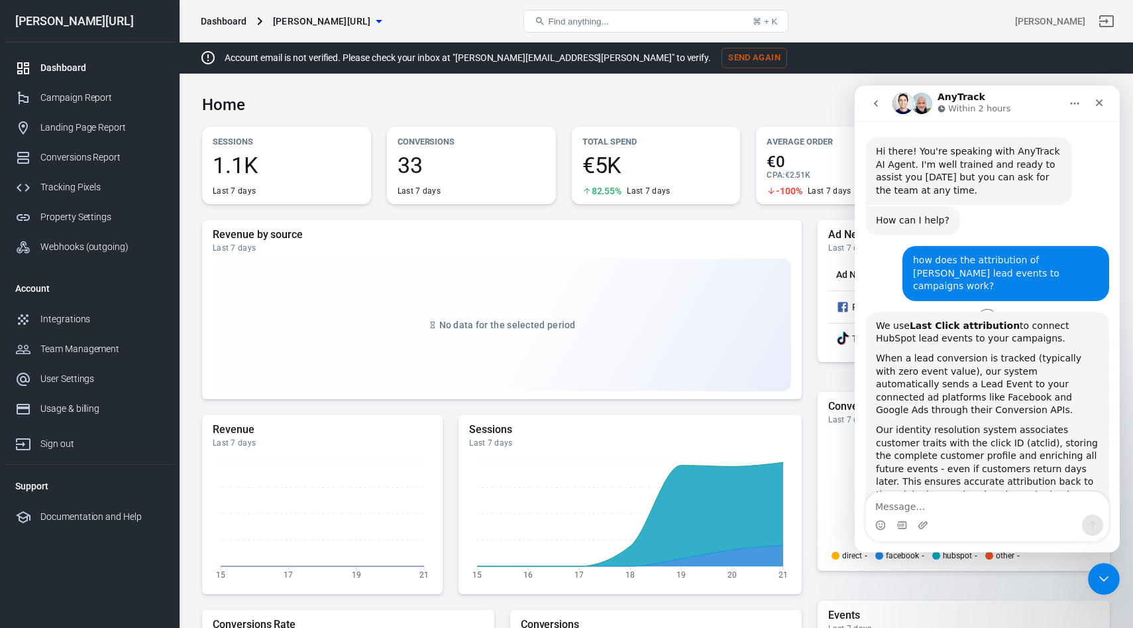
scroll to position [832, 0]
